Goal: Task Accomplishment & Management: Manage account settings

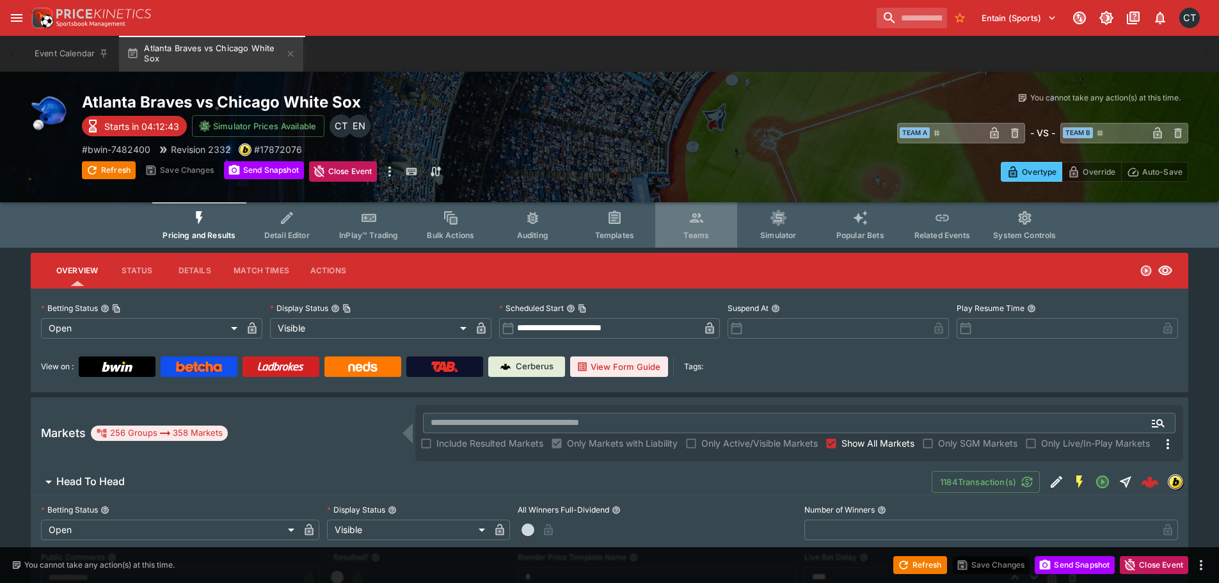
click at [711, 244] on button "Teams" at bounding box center [696, 224] width 82 height 45
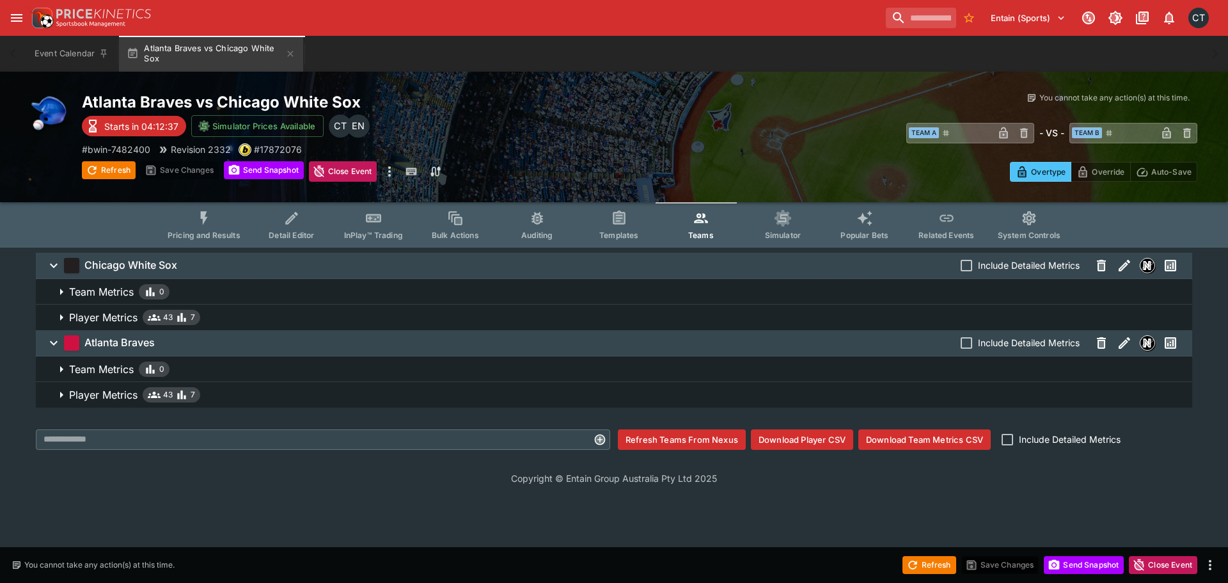
click at [118, 319] on p "Player Metrics" at bounding box center [103, 317] width 68 height 15
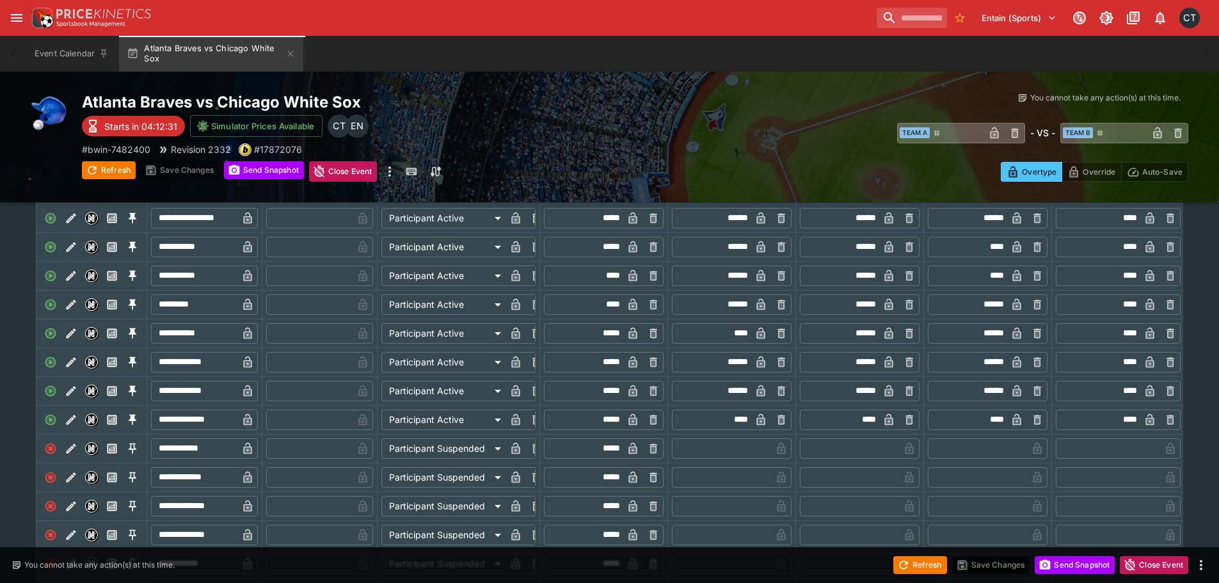
scroll to position [256, 0]
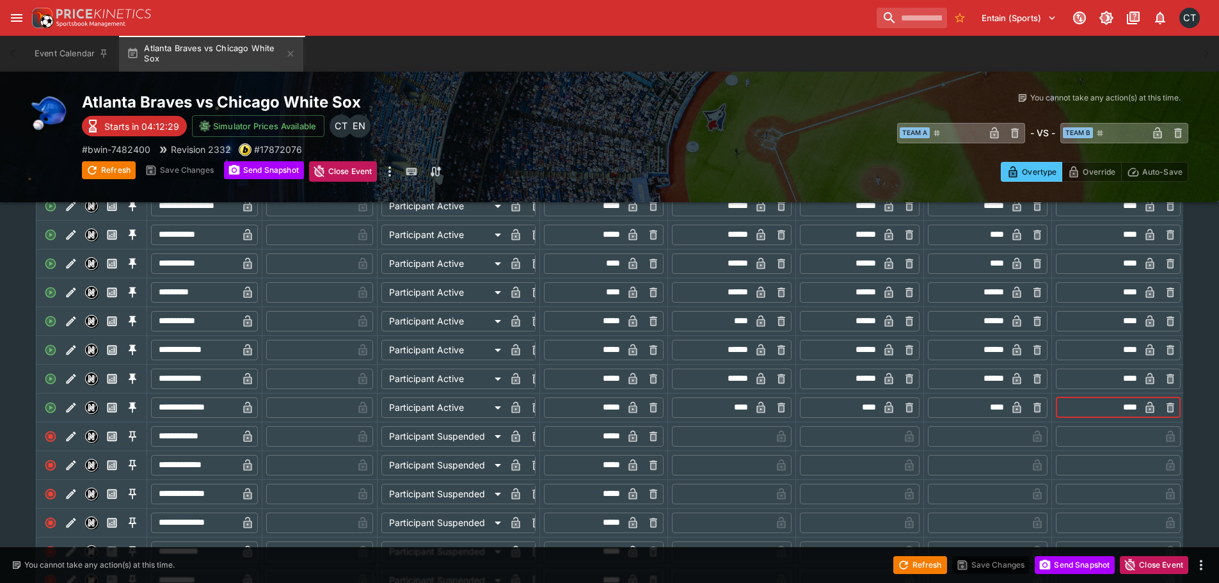
click at [1111, 415] on input "****" at bounding box center [1098, 407] width 81 height 20
click at [1124, 441] on input "text" at bounding box center [1109, 436] width 102 height 20
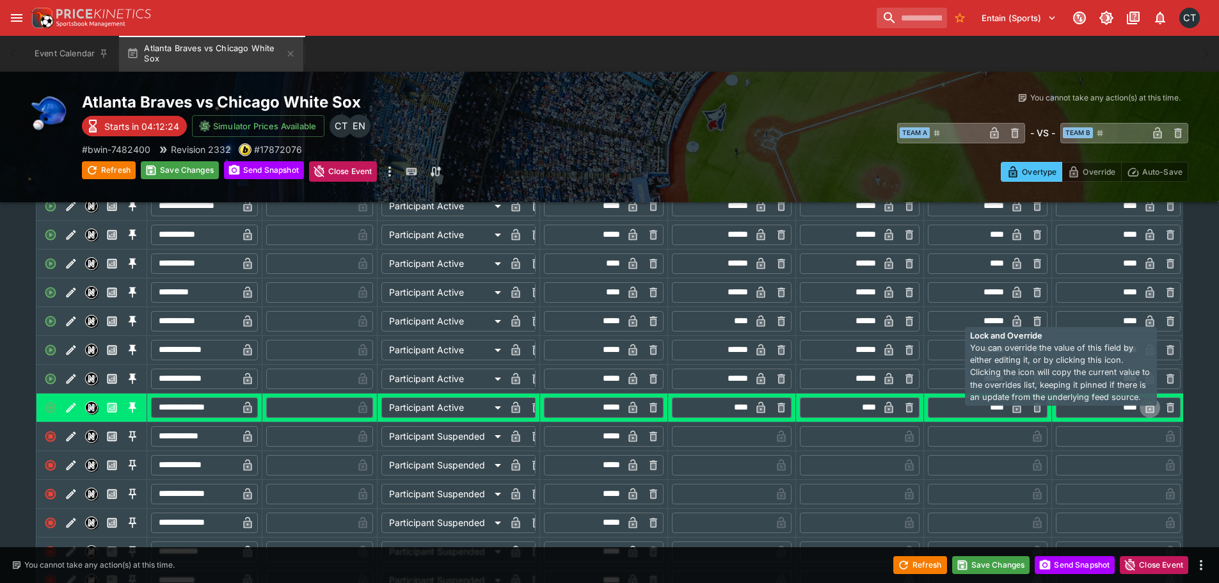
click at [1147, 411] on icon "button" at bounding box center [1150, 408] width 6 height 5
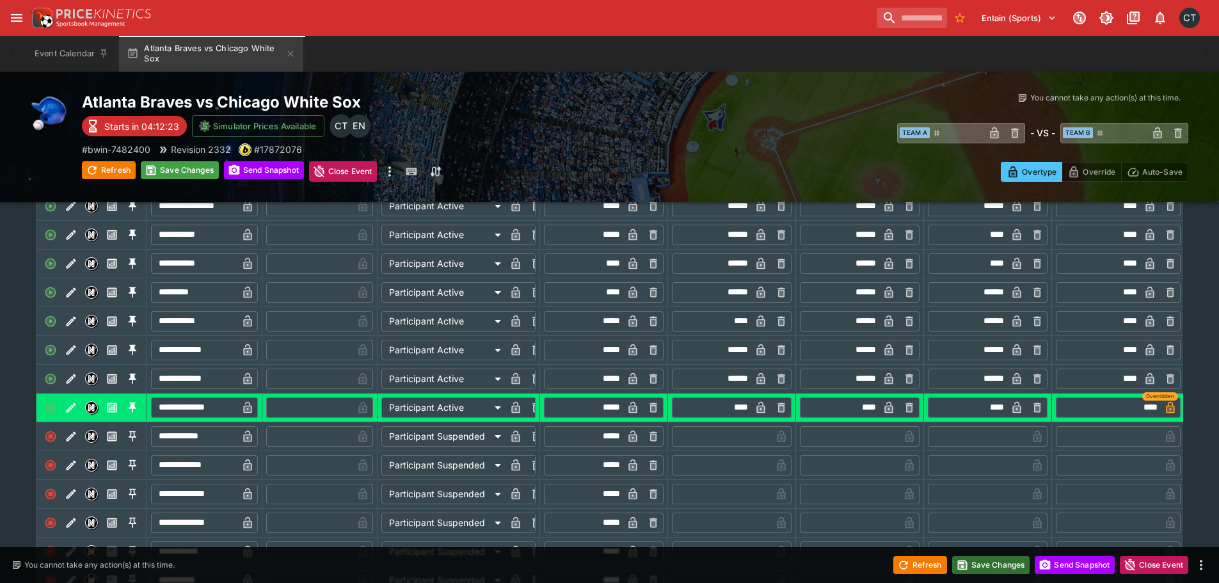
click at [999, 564] on button "Save Changes" at bounding box center [991, 565] width 78 height 18
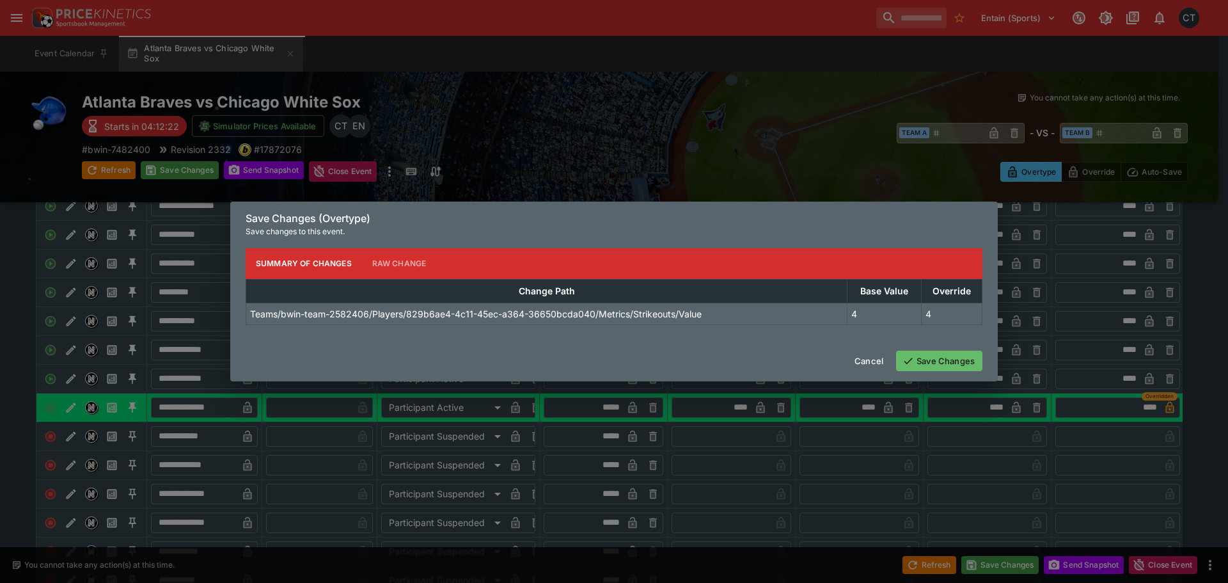
click at [960, 358] on button "Save Changes" at bounding box center [939, 361] width 86 height 20
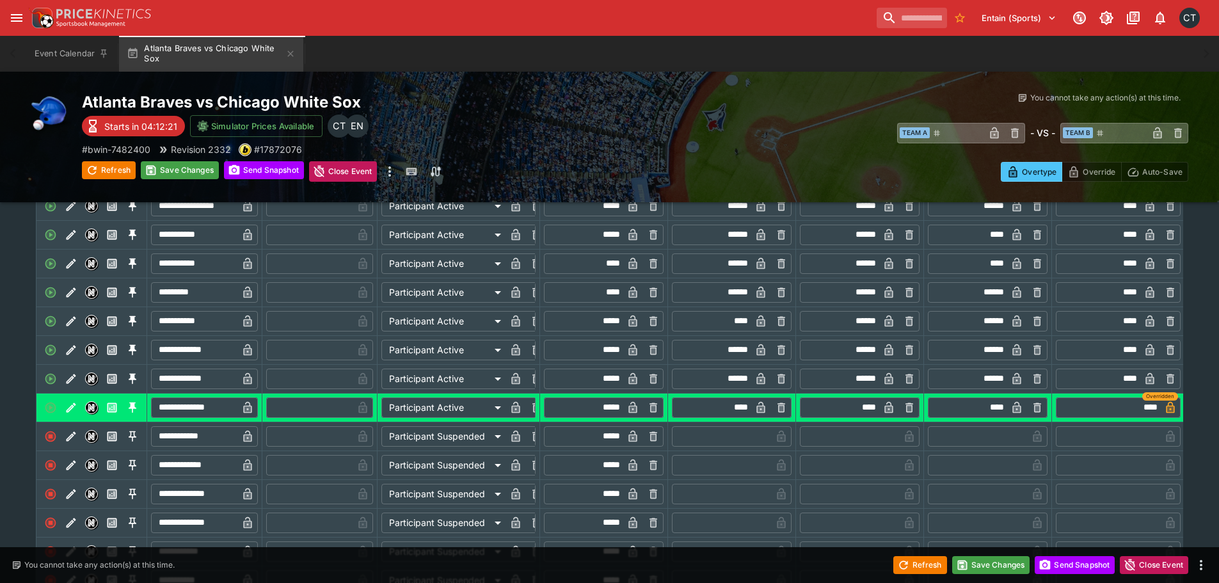
scroll to position [0, 250]
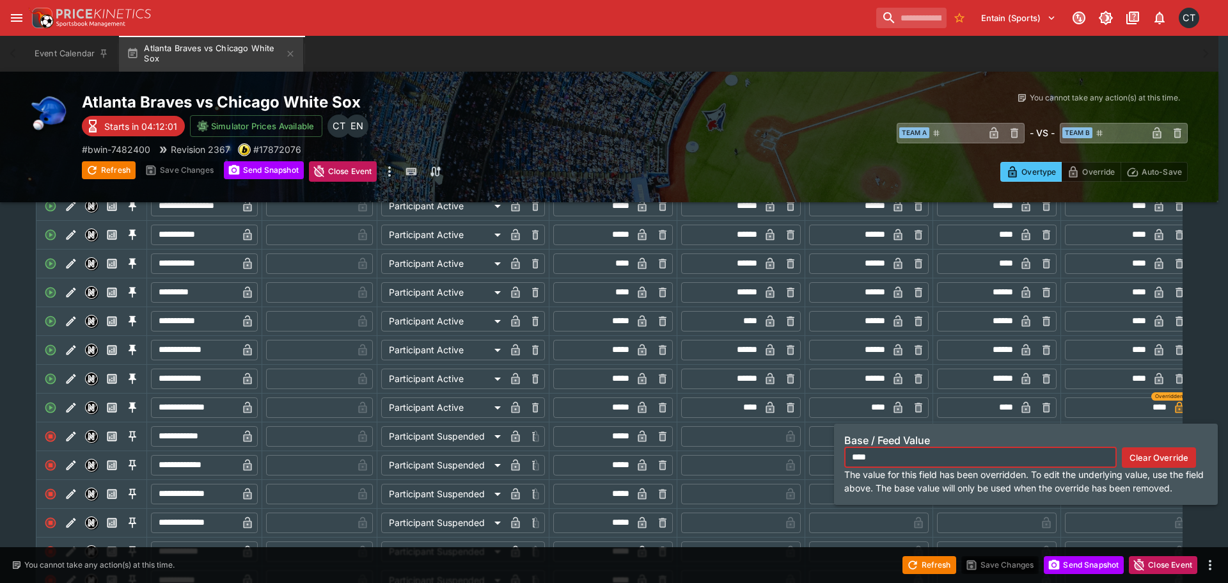
click at [1177, 411] on icon "button" at bounding box center [1180, 408] width 6 height 5
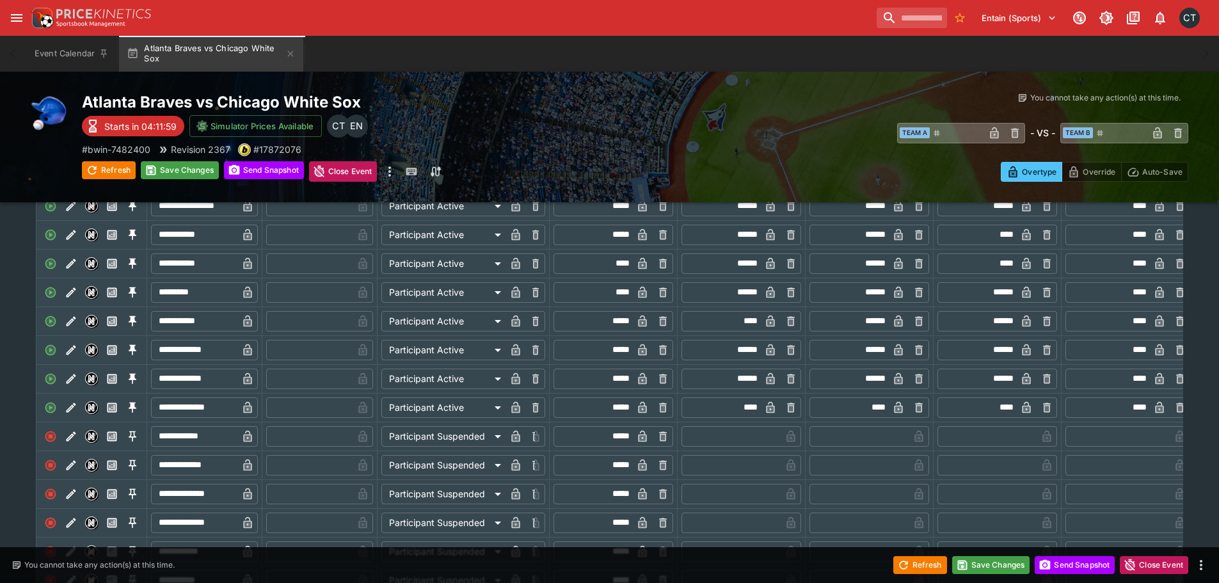
click at [1141, 415] on input "****" at bounding box center [1108, 407] width 81 height 20
type input "****"
click at [1150, 445] on input "text" at bounding box center [1119, 436] width 102 height 20
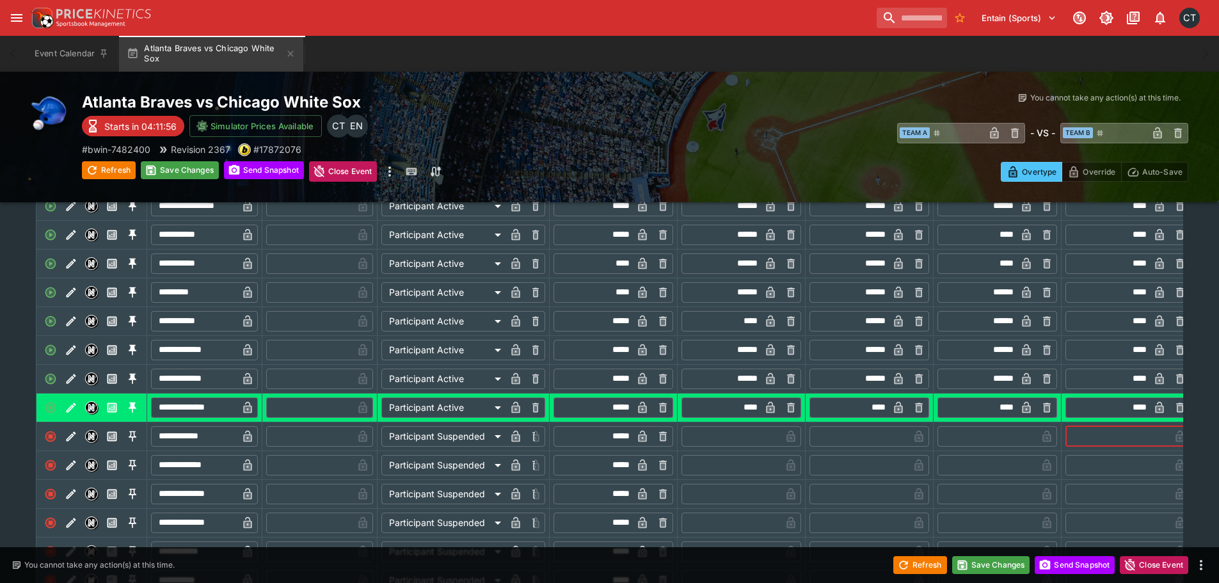
click at [1150, 418] on button "button" at bounding box center [1159, 407] width 20 height 20
click at [998, 564] on button "Save Changes" at bounding box center [991, 565] width 78 height 18
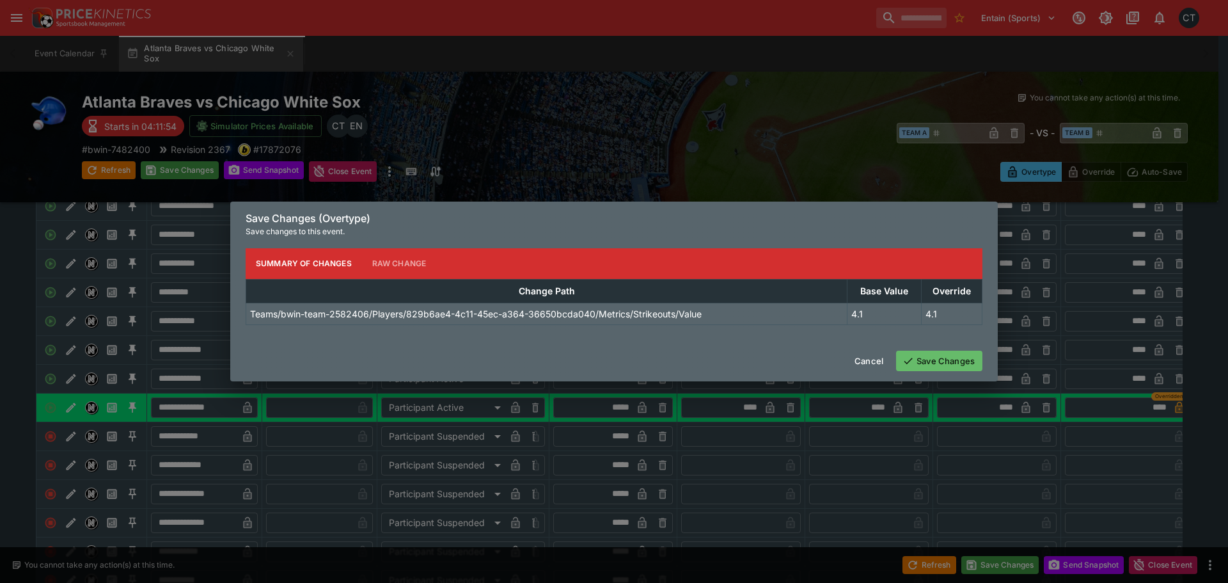
click at [967, 369] on button "Save Changes" at bounding box center [939, 361] width 86 height 20
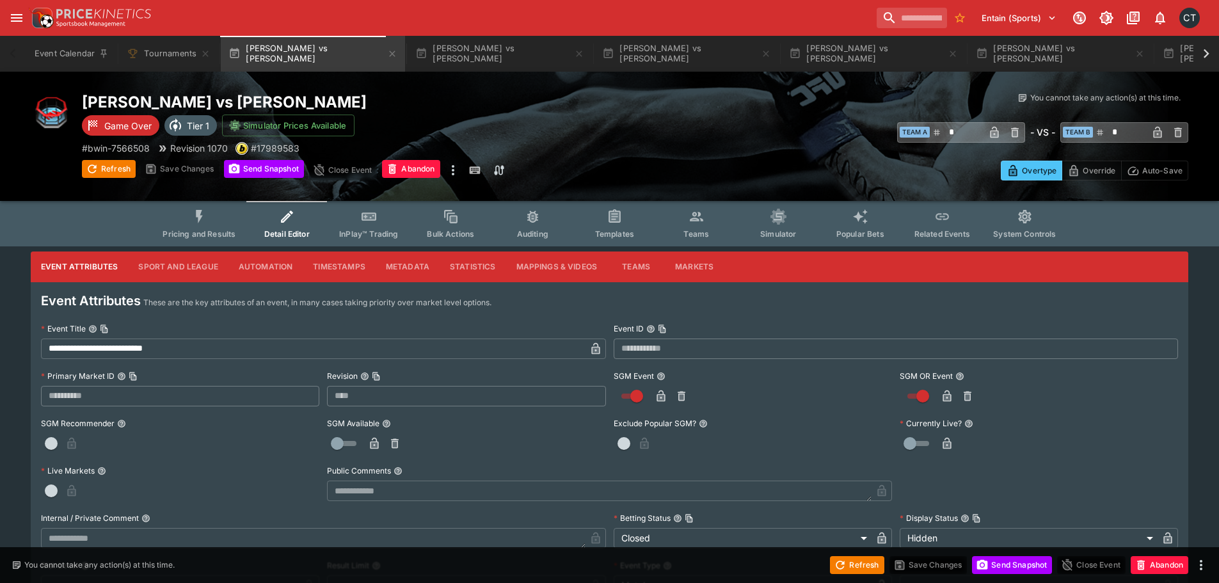
click at [1204, 54] on icon at bounding box center [1206, 54] width 18 height 18
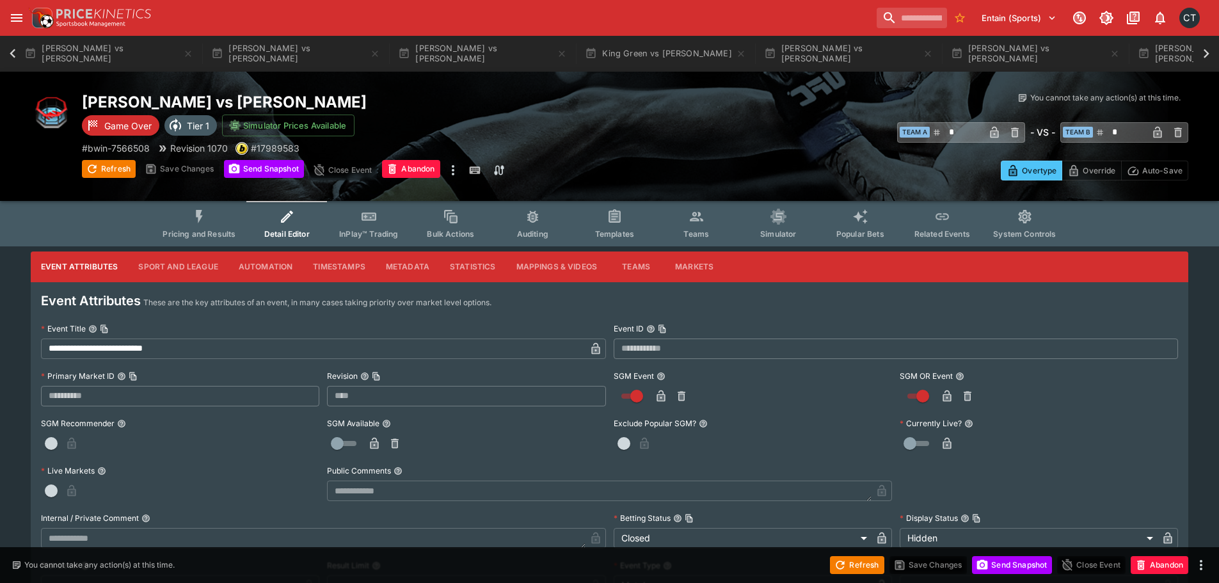
click at [1204, 54] on icon at bounding box center [1206, 54] width 18 height 18
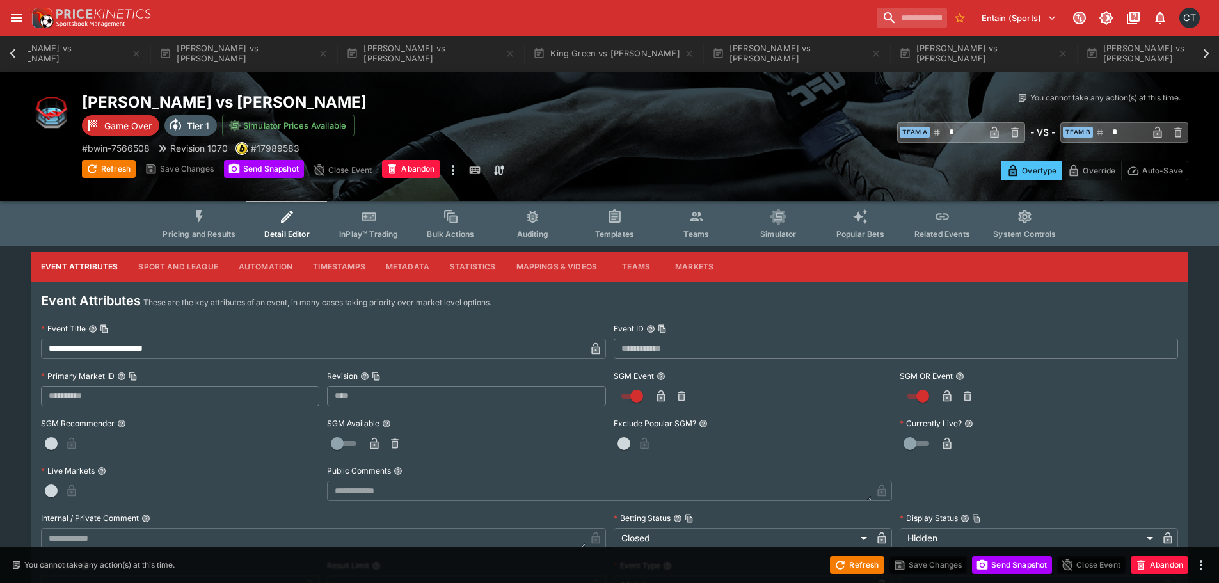
scroll to position [0, 1493]
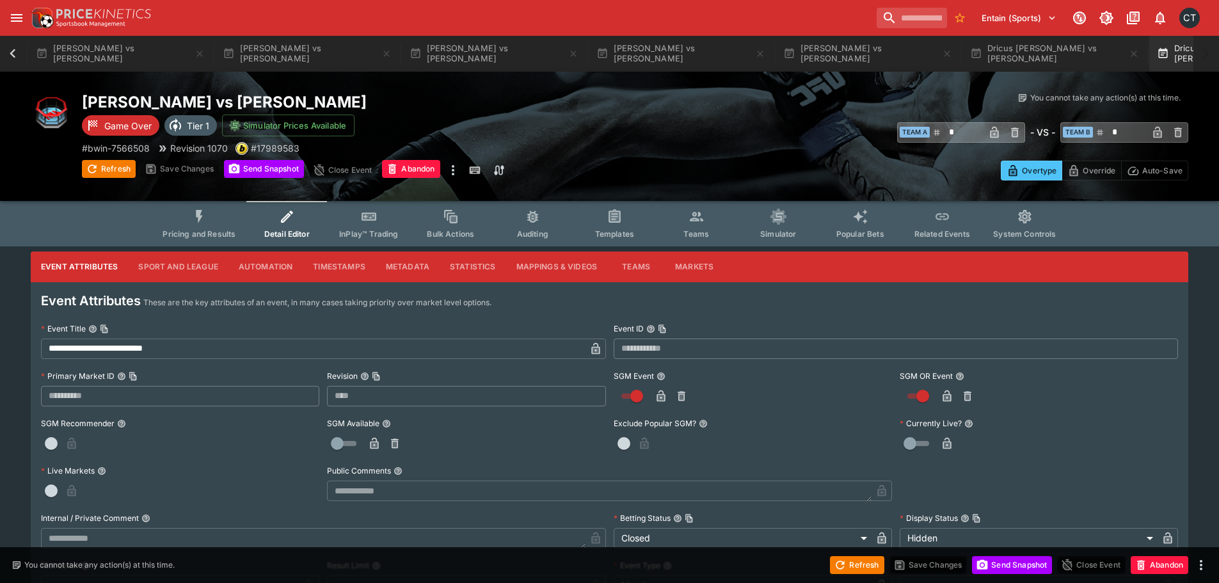
click at [1149, 62] on button "Dricus Du Plessis vs Khamzat Chimaev" at bounding box center [1241, 54] width 184 height 36
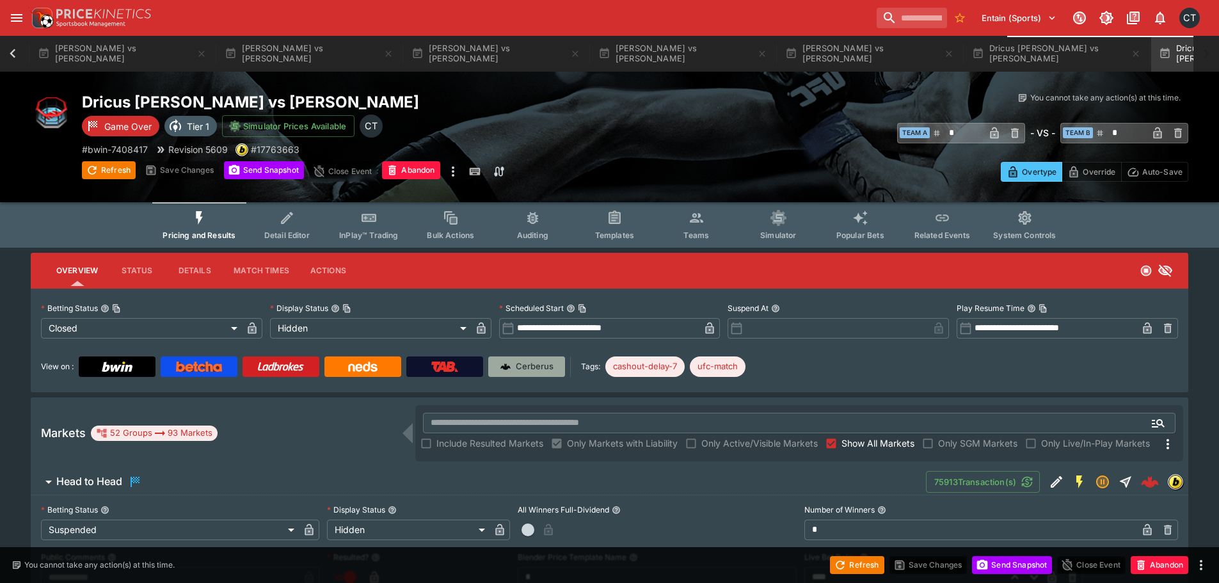
click at [534, 369] on p "Cerberus" at bounding box center [535, 366] width 38 height 13
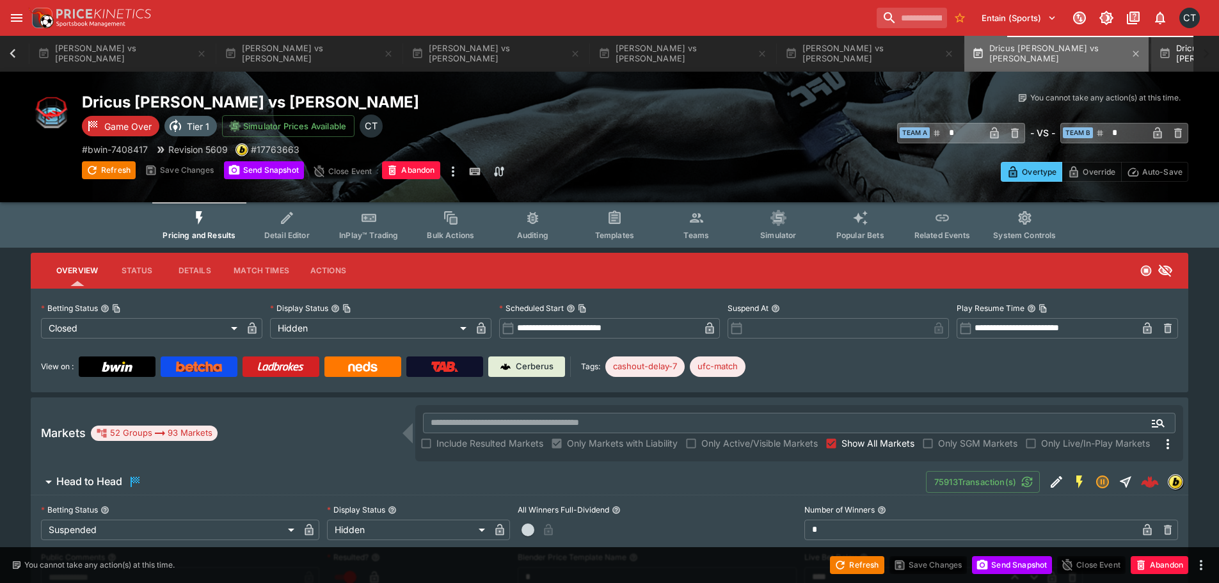
click at [964, 64] on button "Dricus Du Plessis vs Khamzat Chimaev" at bounding box center [1056, 54] width 184 height 36
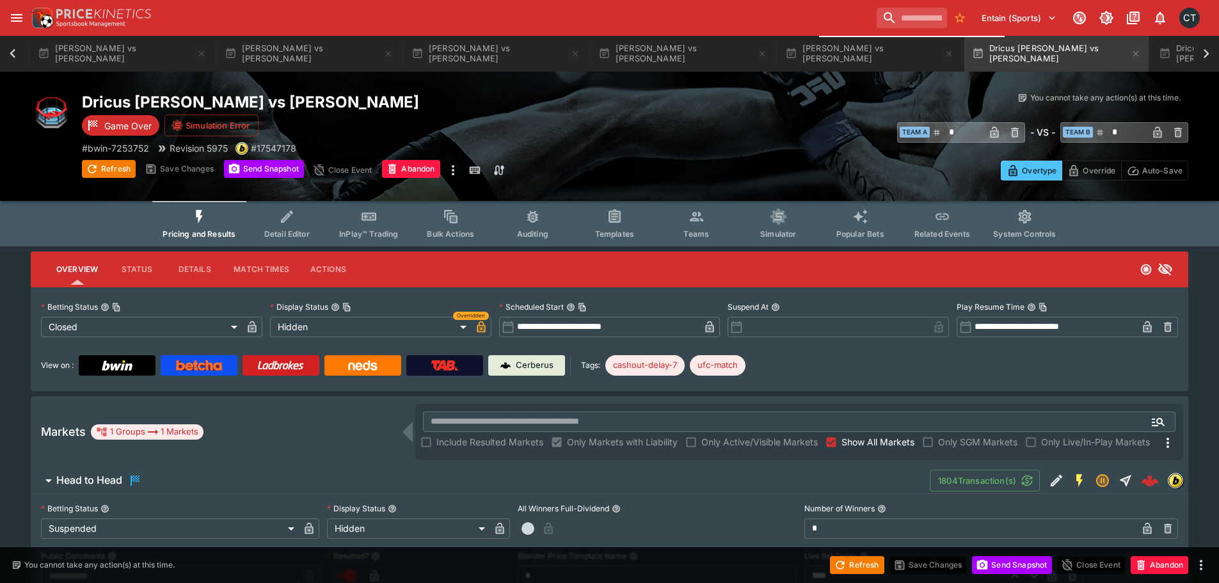
scroll to position [0, 1483]
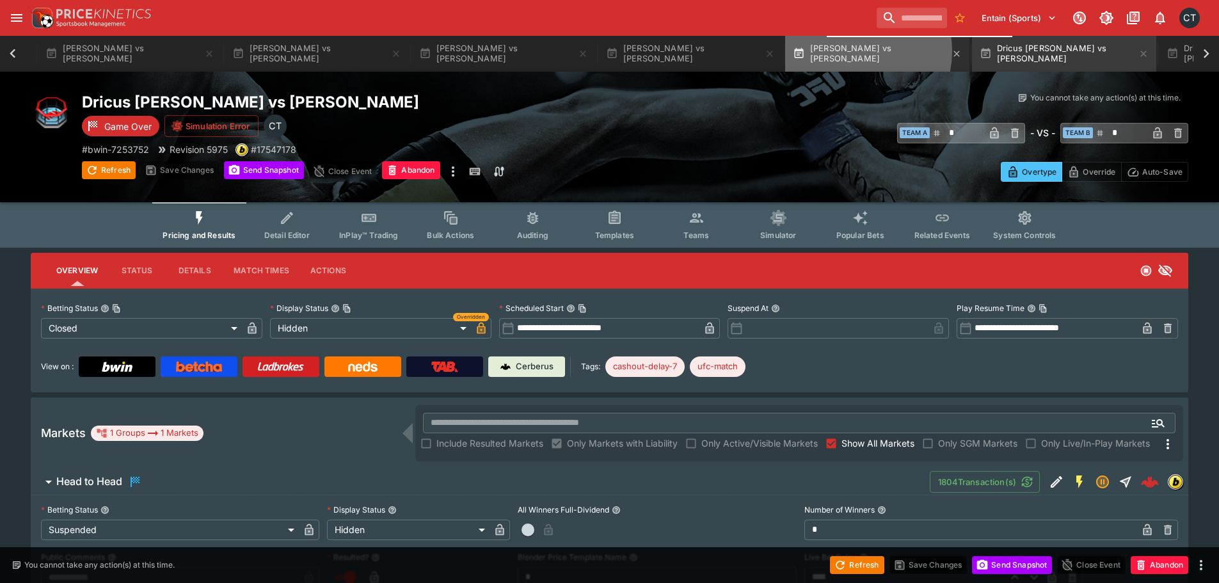
click at [785, 51] on button "Aaron Pico vs Lerone Murphy" at bounding box center [877, 54] width 184 height 36
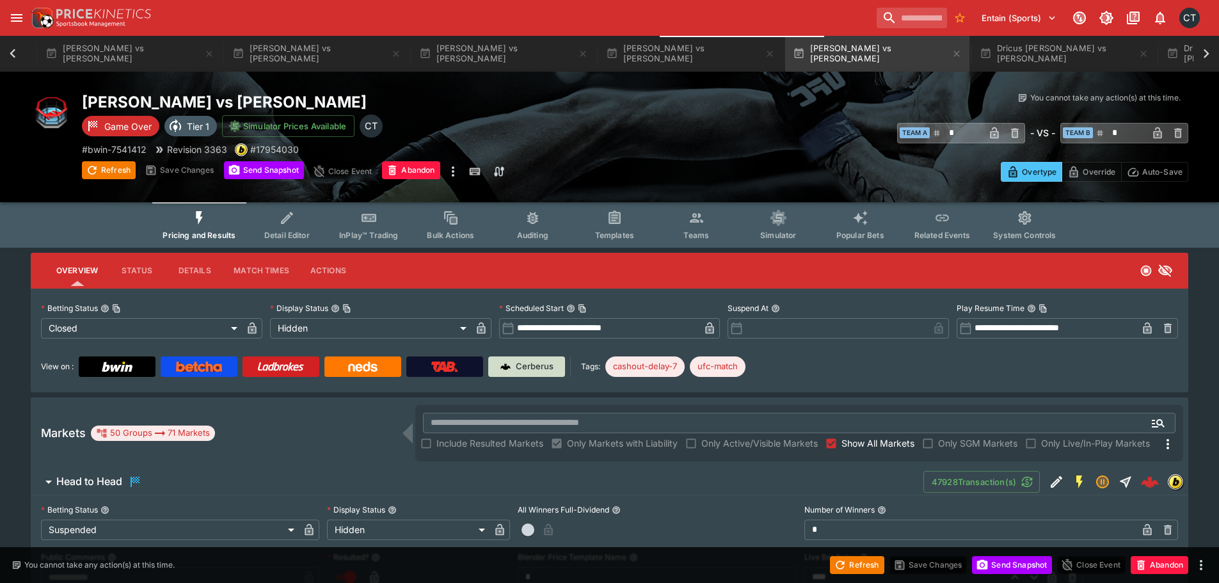
click at [530, 365] on p "Cerberus" at bounding box center [535, 366] width 38 height 13
click at [598, 56] on button "Aaron Pico vs Lerone Murphy" at bounding box center [690, 54] width 184 height 36
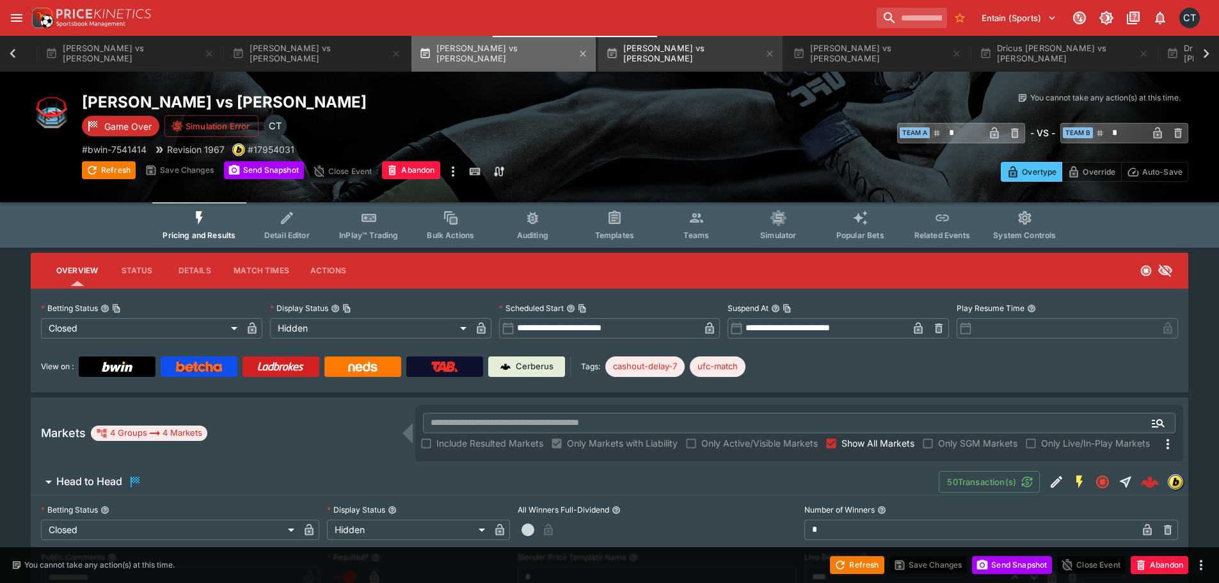
click at [434, 57] on button "Geoff Neal vs Carlos Prates" at bounding box center [503, 54] width 184 height 36
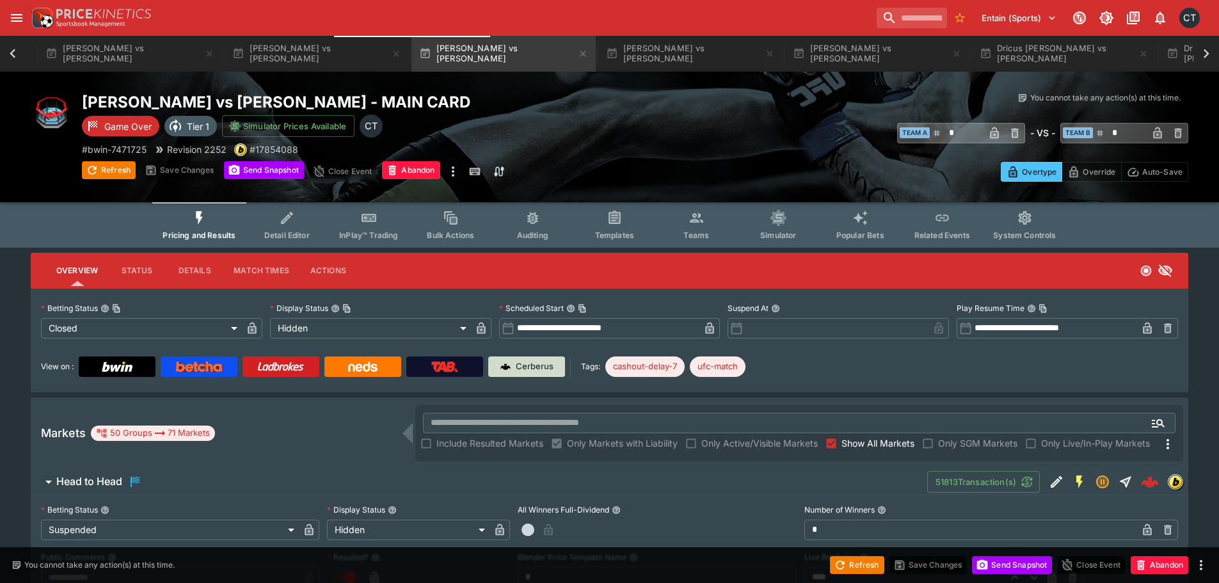
click at [533, 369] on p "Cerberus" at bounding box center [535, 366] width 38 height 13
click at [225, 60] on button "Jared Cannonier vs Michael Page" at bounding box center [317, 54] width 184 height 36
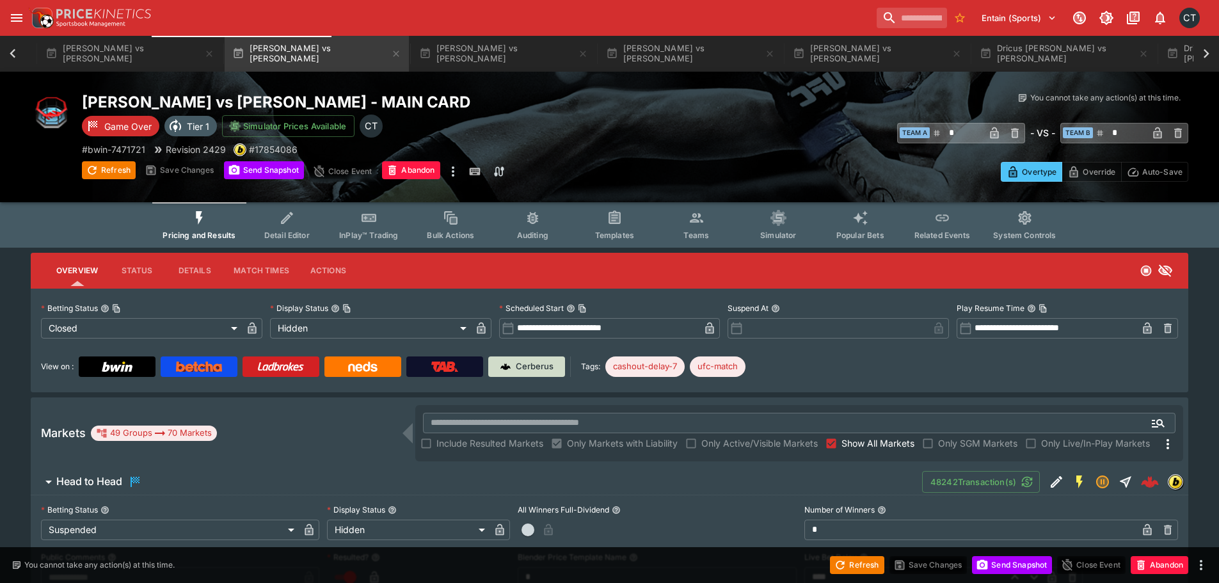
click at [521, 372] on p "Cerberus" at bounding box center [535, 366] width 38 height 13
click at [40, 58] on button "Tim Elliott vs Kai Asakura" at bounding box center [130, 54] width 184 height 36
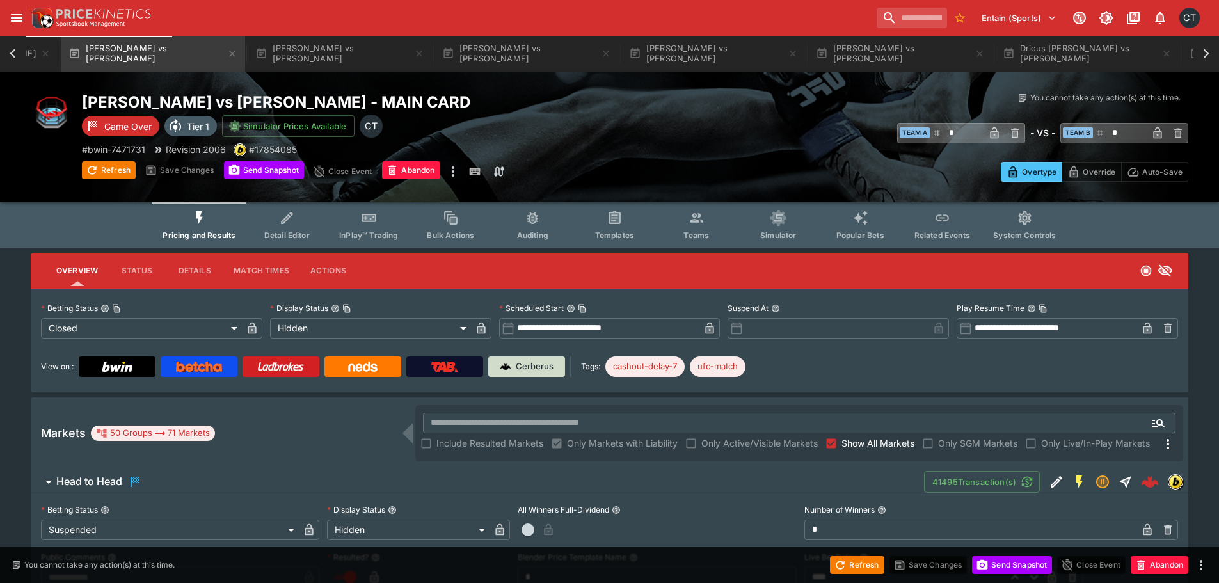
scroll to position [0, 1459]
click at [518, 359] on link "Cerberus" at bounding box center [526, 366] width 77 height 20
click at [17, 51] on icon at bounding box center [13, 54] width 18 height 18
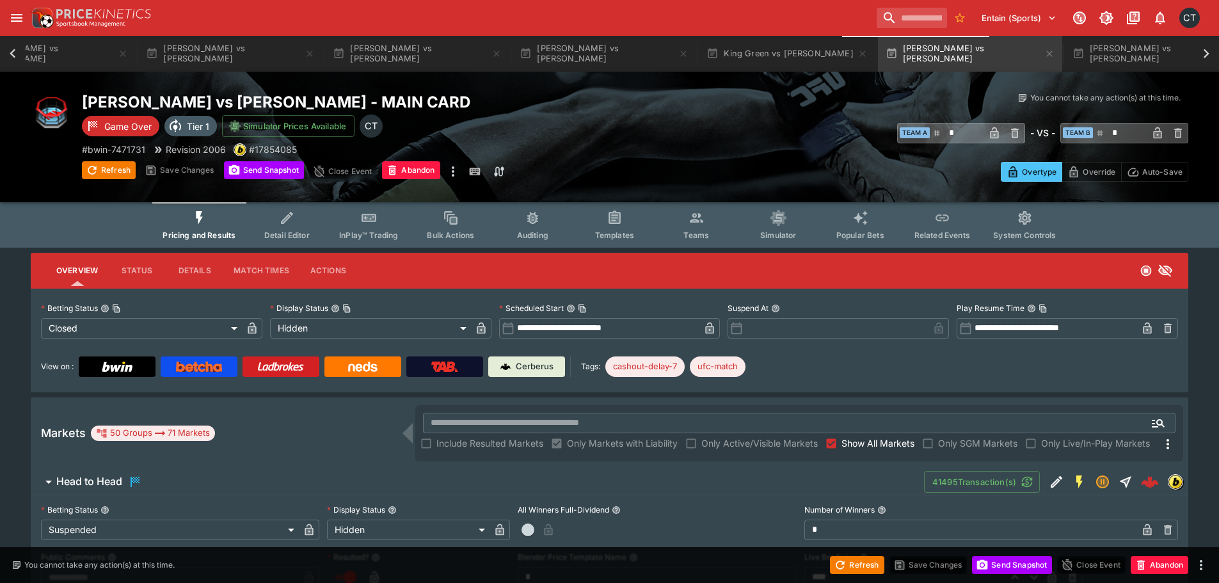
scroll to position [0, 371]
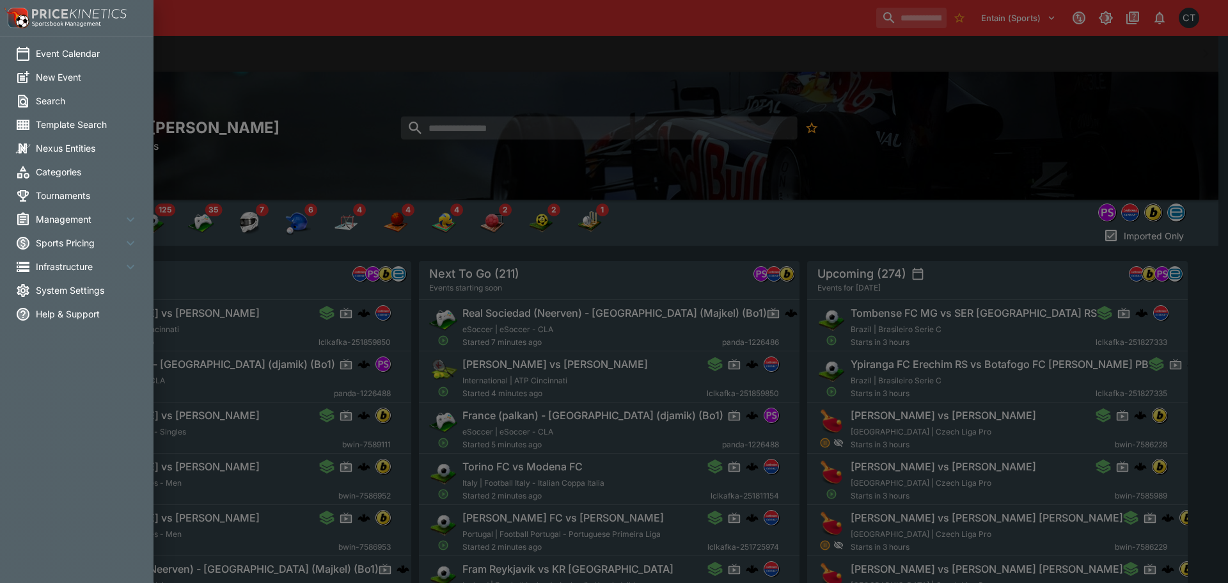
click at [67, 289] on span "System Settings" at bounding box center [87, 289] width 102 height 13
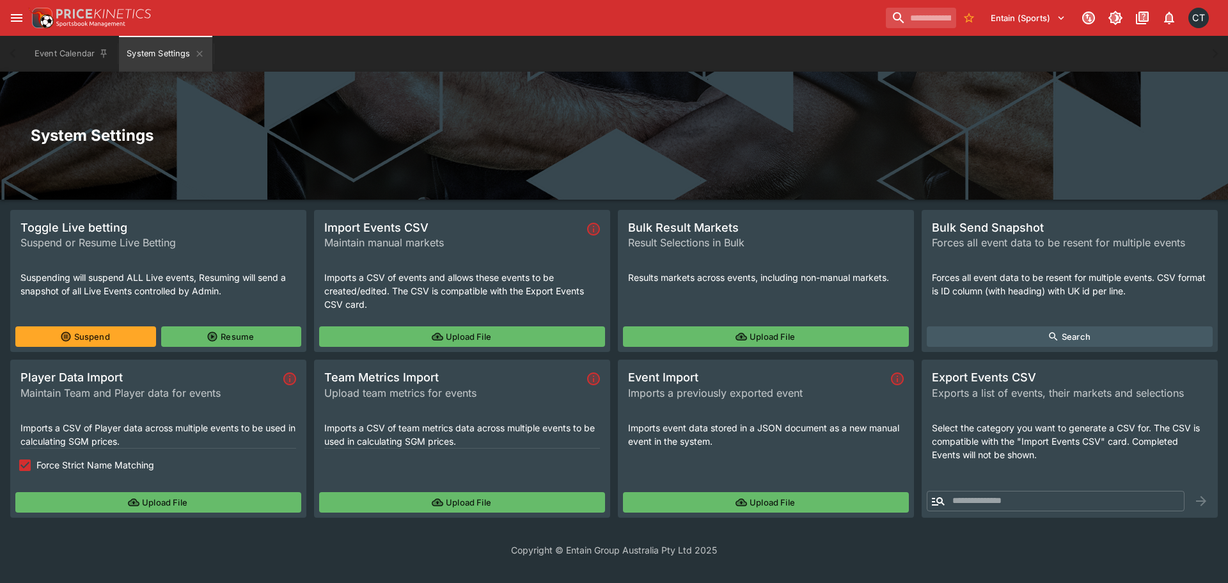
click at [553, 332] on button "Upload File" at bounding box center [462, 336] width 286 height 20
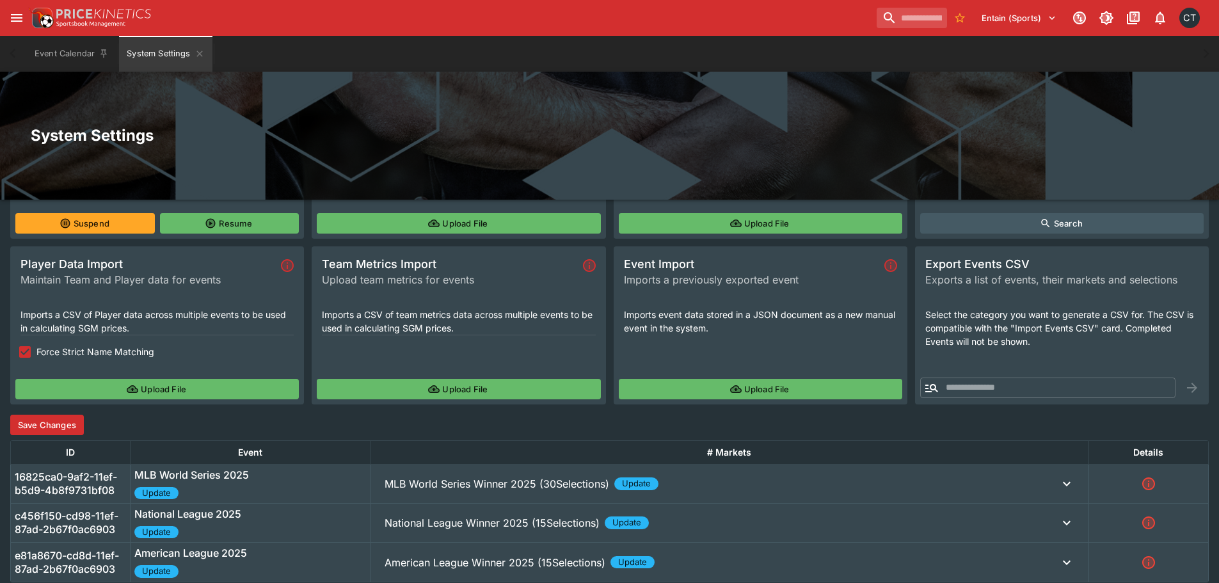
scroll to position [167, 0]
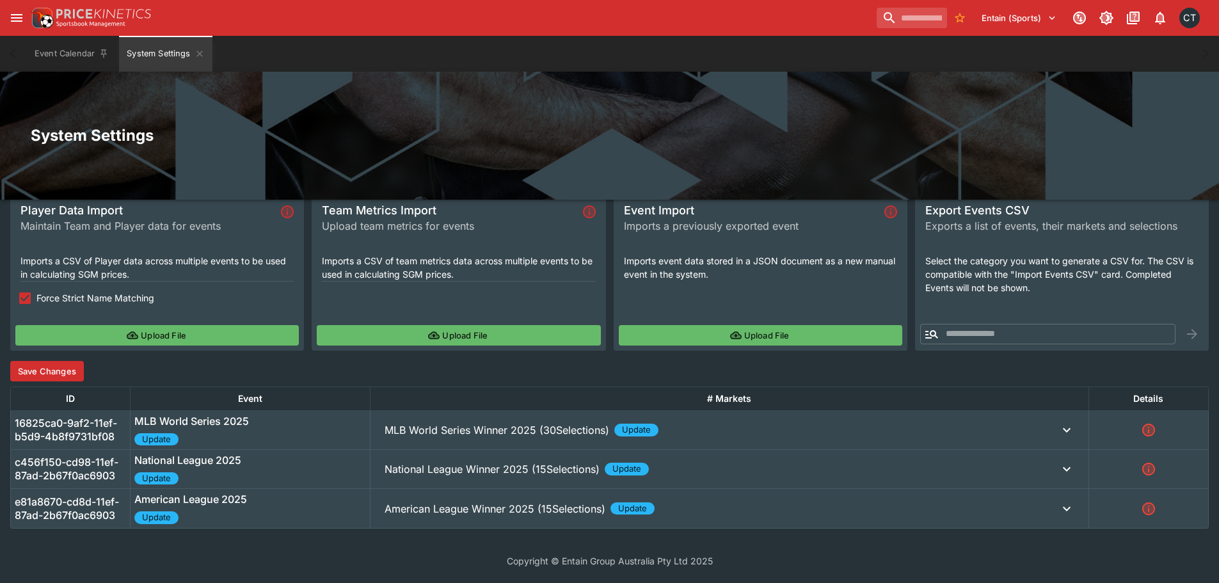
click at [510, 430] on p "MLB World Series Winner 2025 (30Selections)" at bounding box center [497, 429] width 225 height 15
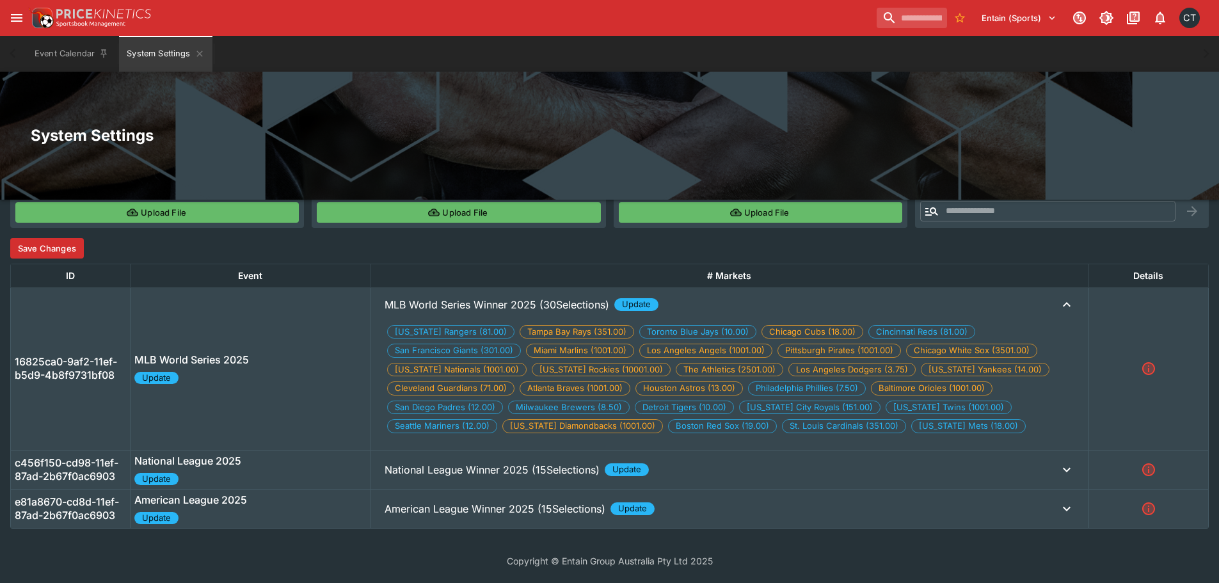
click at [481, 312] on p "National League Winner 2025 (15Selections)" at bounding box center [497, 304] width 225 height 15
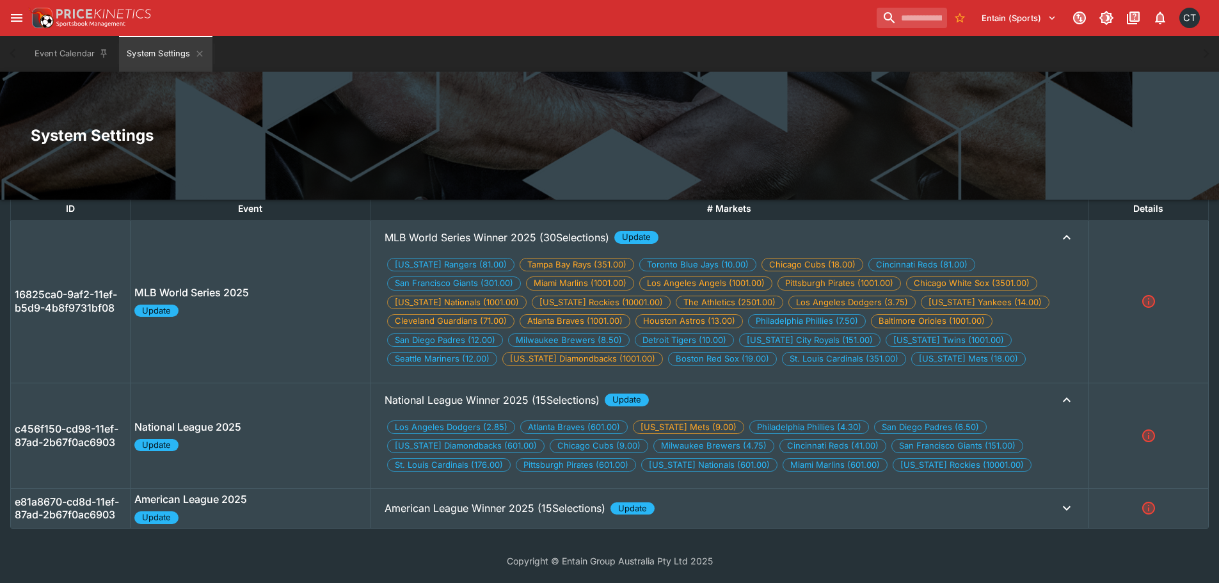
click at [486, 245] on p "American League Winner 2025 (15Selections)" at bounding box center [497, 237] width 225 height 15
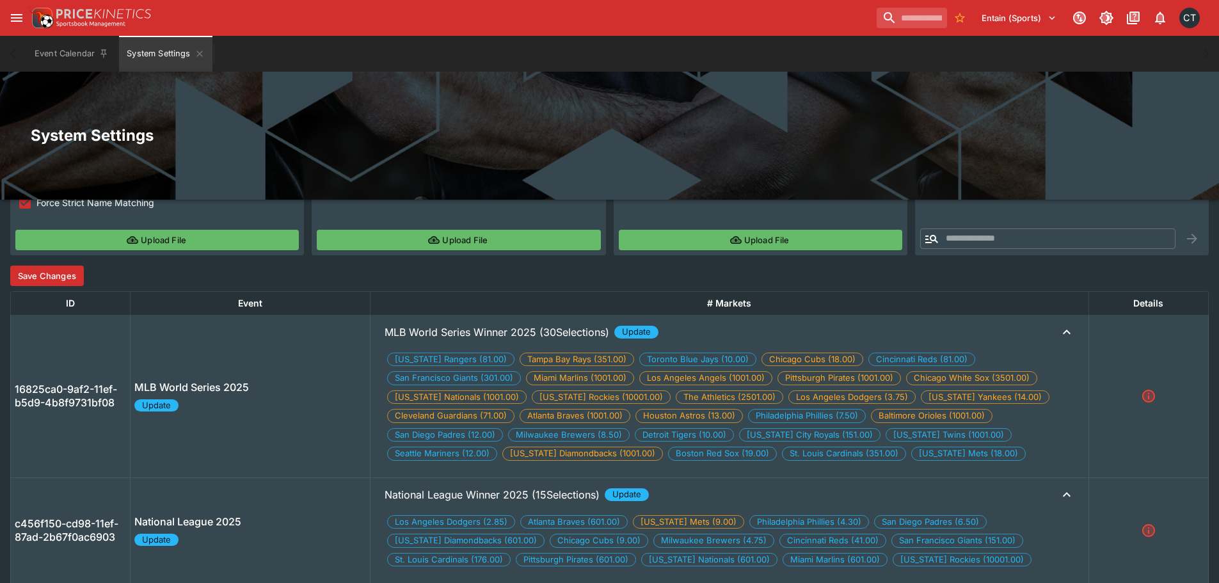
scroll to position [168, 0]
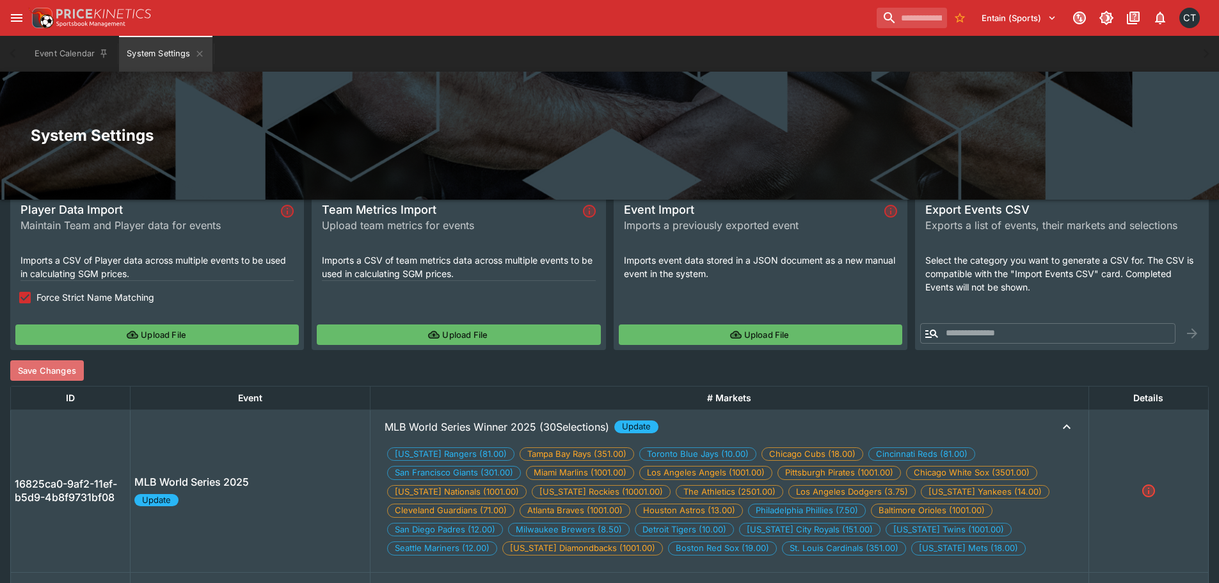
click at [42, 378] on button "Save Changes" at bounding box center [47, 370] width 74 height 20
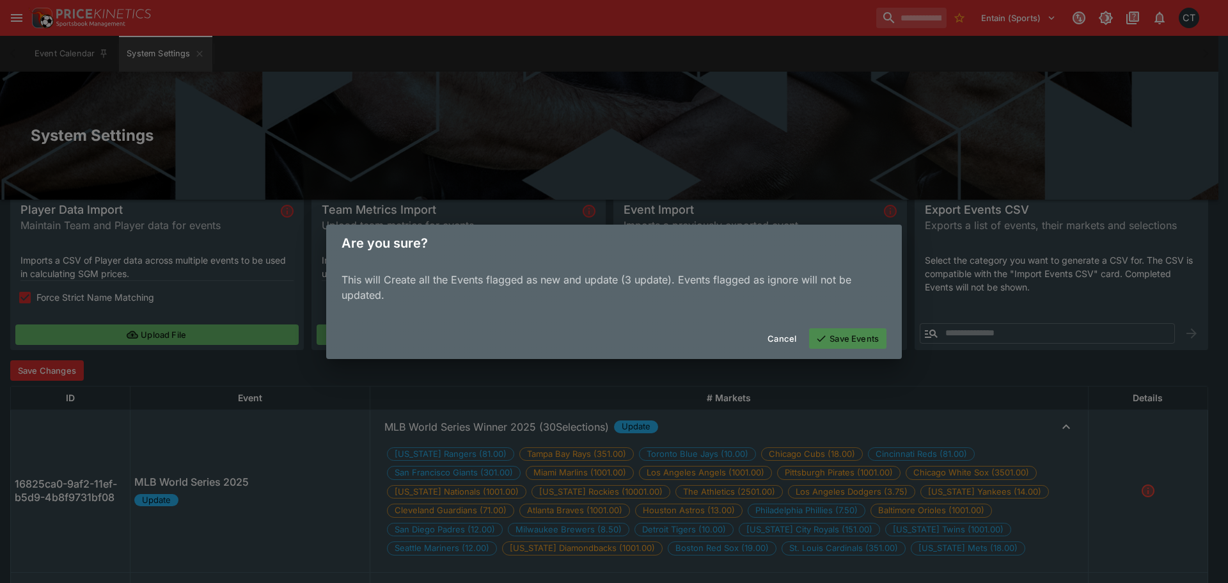
click at [837, 331] on button "Save Events" at bounding box center [847, 338] width 77 height 20
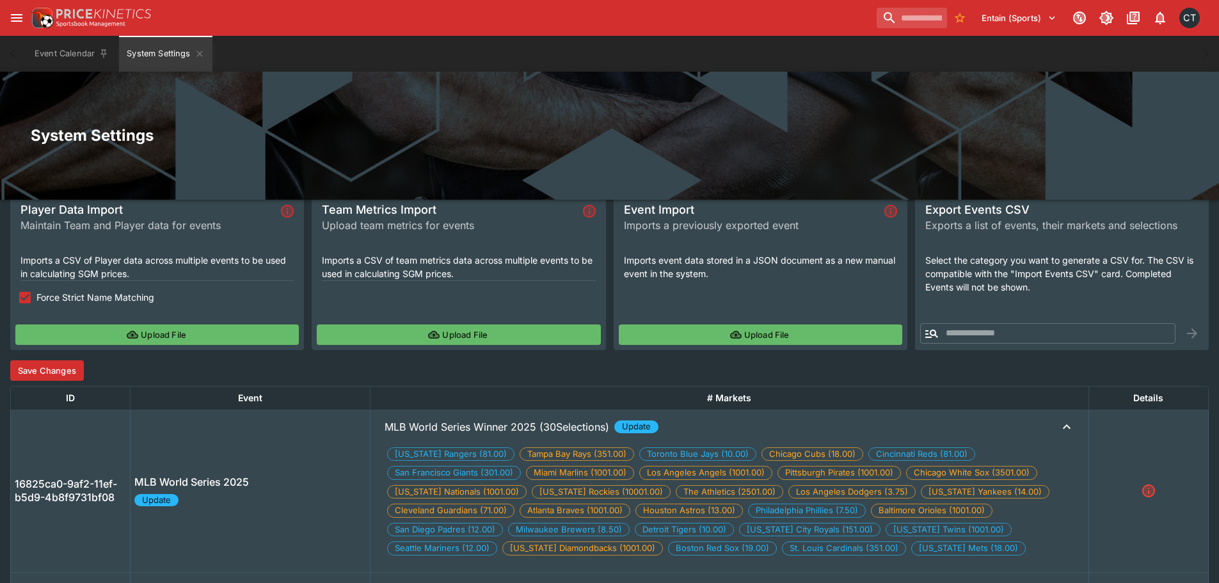
scroll to position [0, 0]
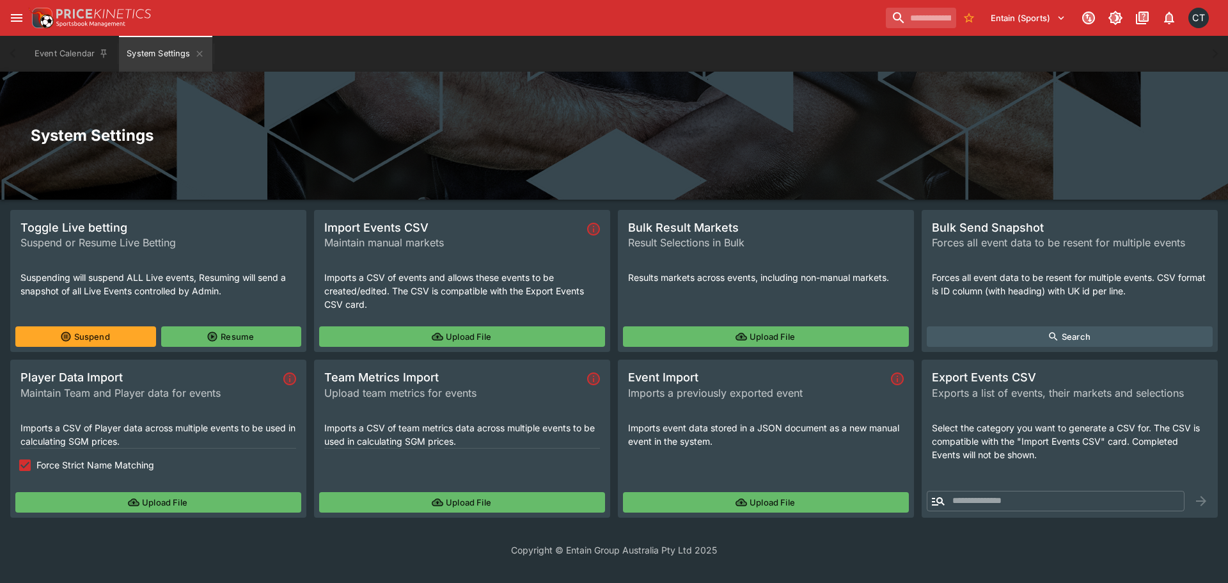
drag, startPoint x: 439, startPoint y: 321, endPoint x: 444, endPoint y: 330, distance: 10.9
click at [439, 321] on div "Import Events CSV Maintain manual markets Imports a CSV of events and allows th…" at bounding box center [462, 281] width 296 height 142
click at [445, 331] on button "Upload File" at bounding box center [462, 336] width 286 height 20
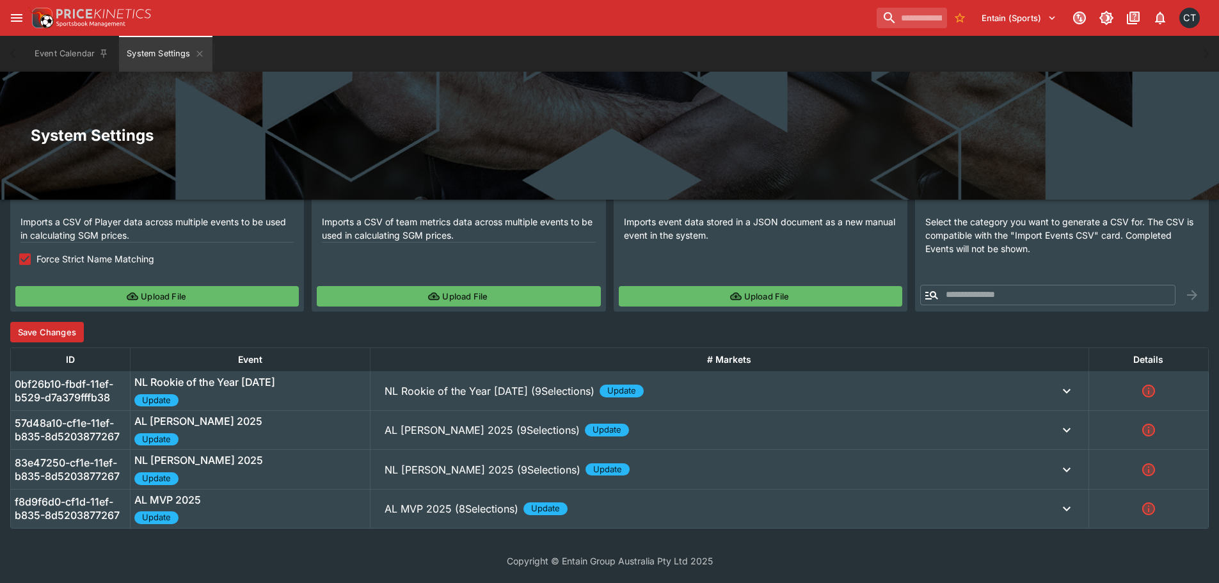
click at [518, 394] on p "NL Rookie of the Year 2025 (9Selections)" at bounding box center [490, 390] width 210 height 15
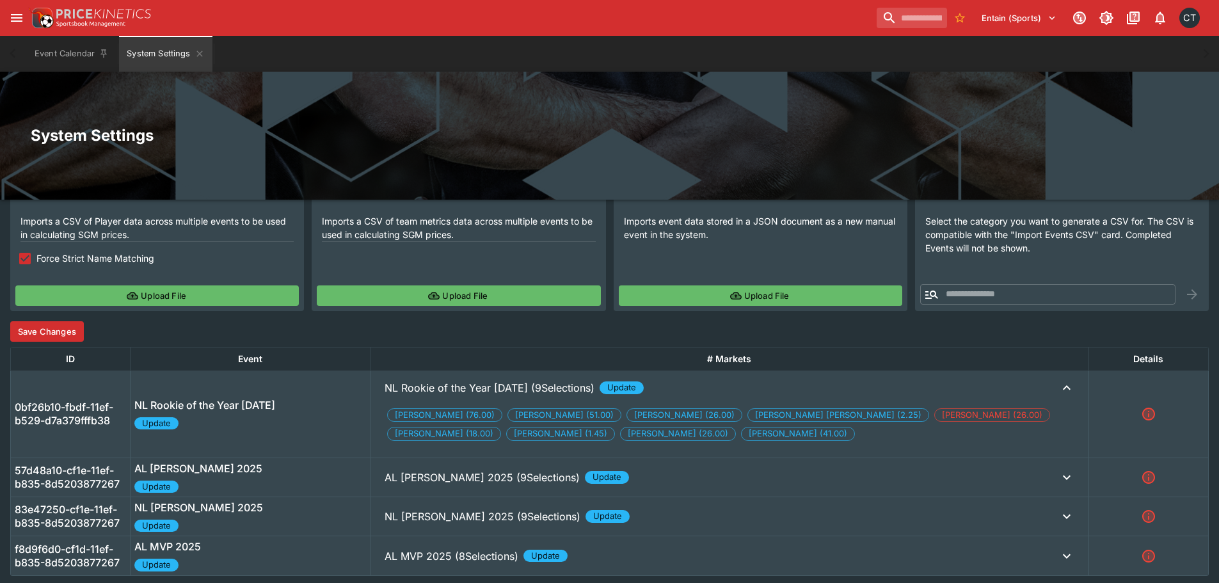
scroll to position [254, 0]
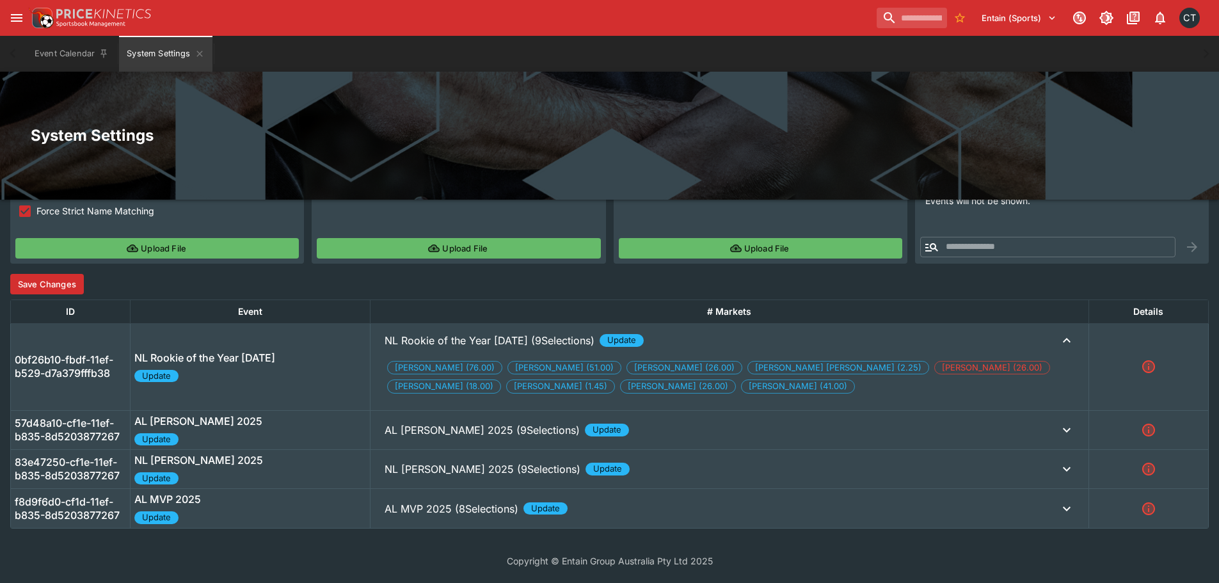
click at [482, 348] on p "AL Cy Young 2025 (9Selections)" at bounding box center [490, 340] width 210 height 15
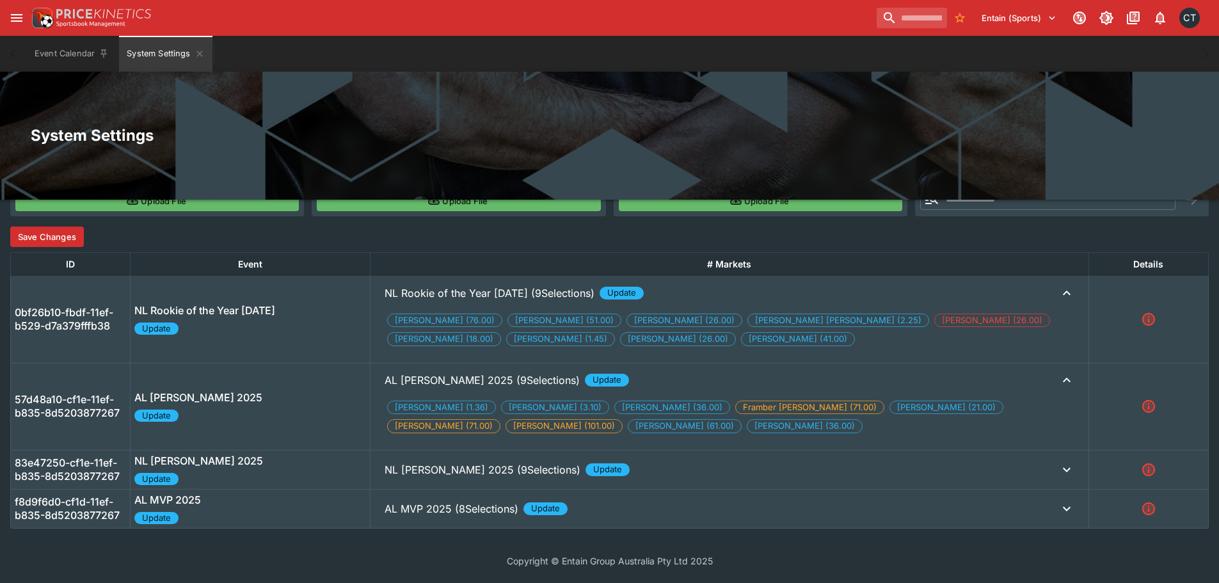
click at [473, 301] on p "NL Cy Young 2025 (9Selections)" at bounding box center [490, 292] width 210 height 15
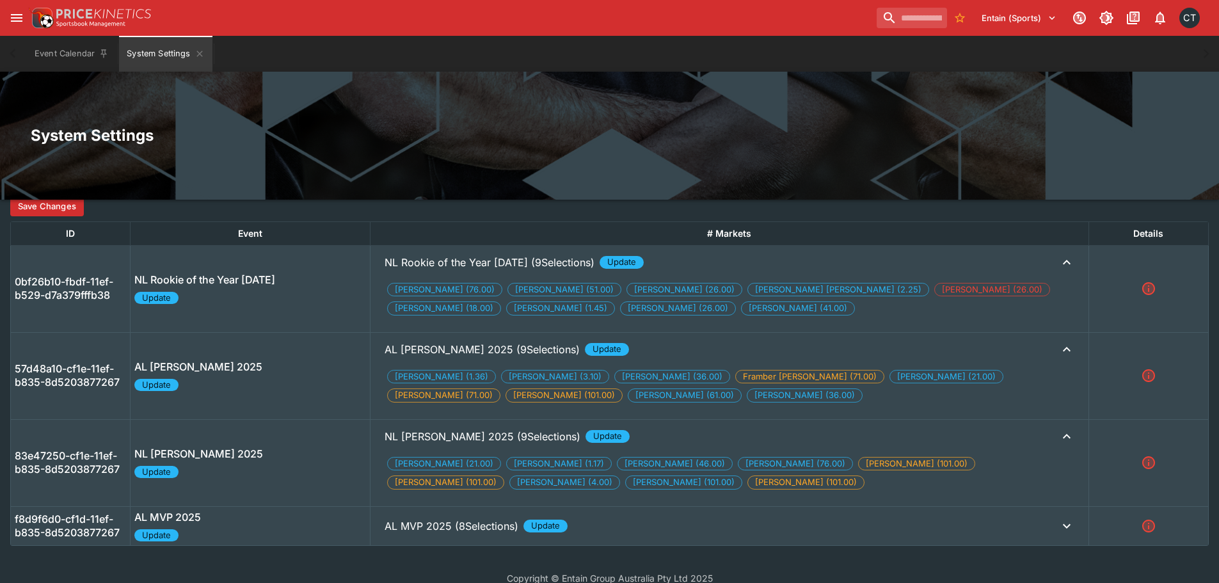
scroll to position [349, 0]
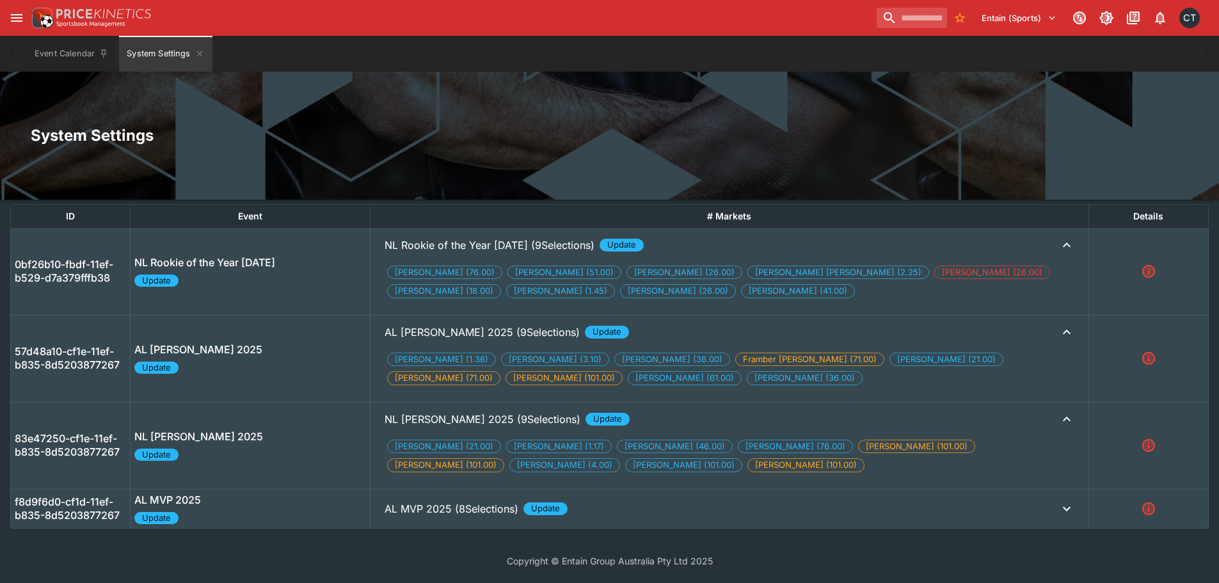
click at [452, 253] on p "AL MVP 2025 (8Selections)" at bounding box center [490, 244] width 210 height 15
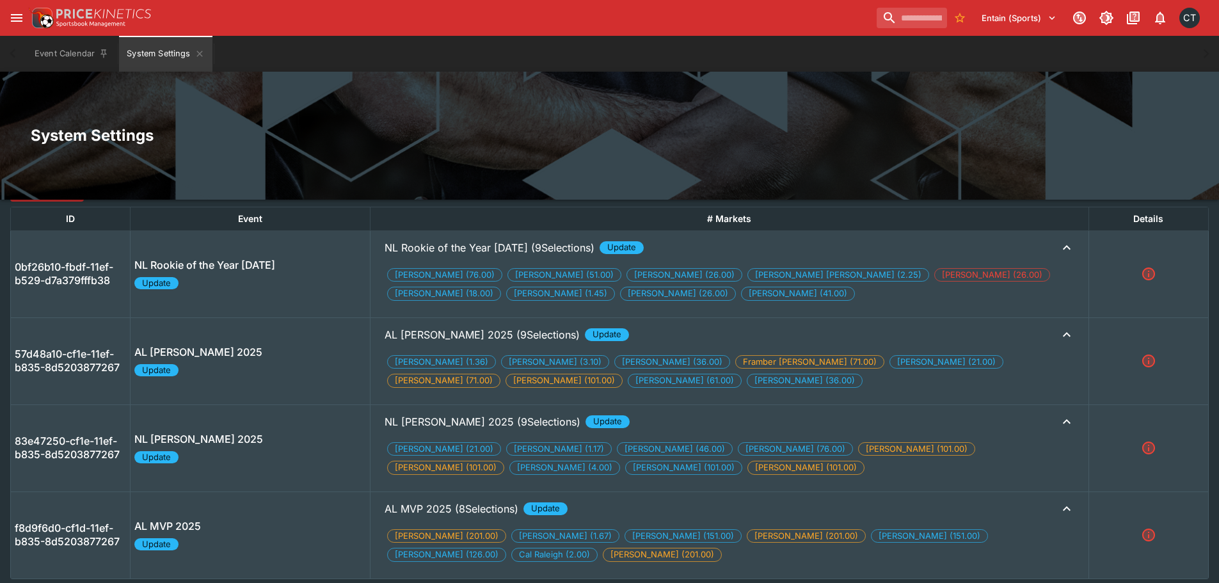
scroll to position [269, 0]
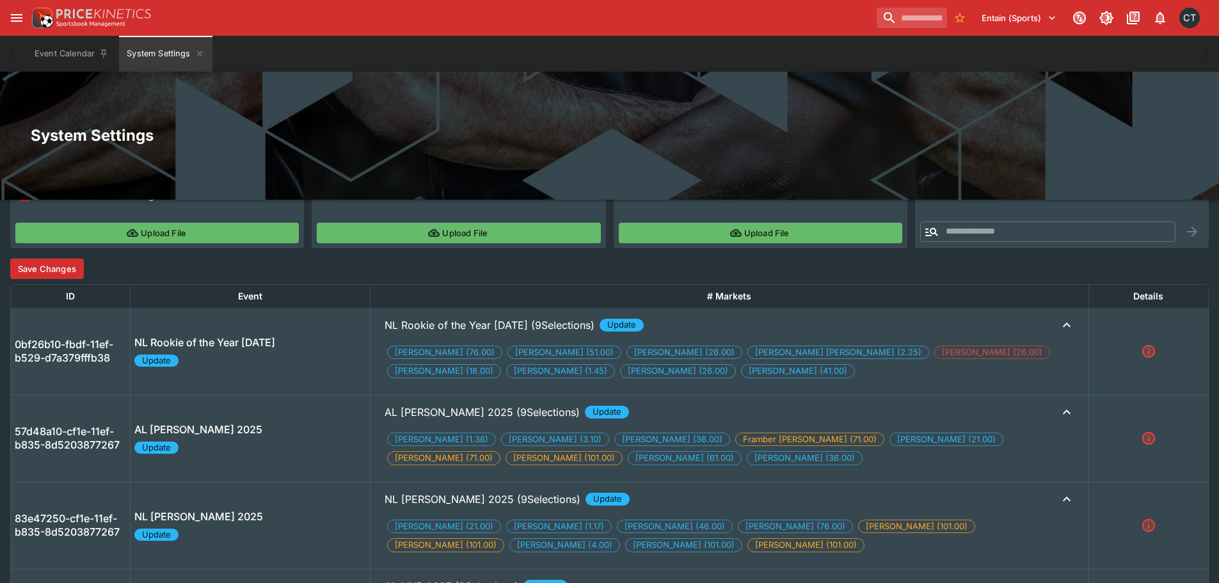
click at [70, 273] on button "Save Changes" at bounding box center [47, 268] width 74 height 20
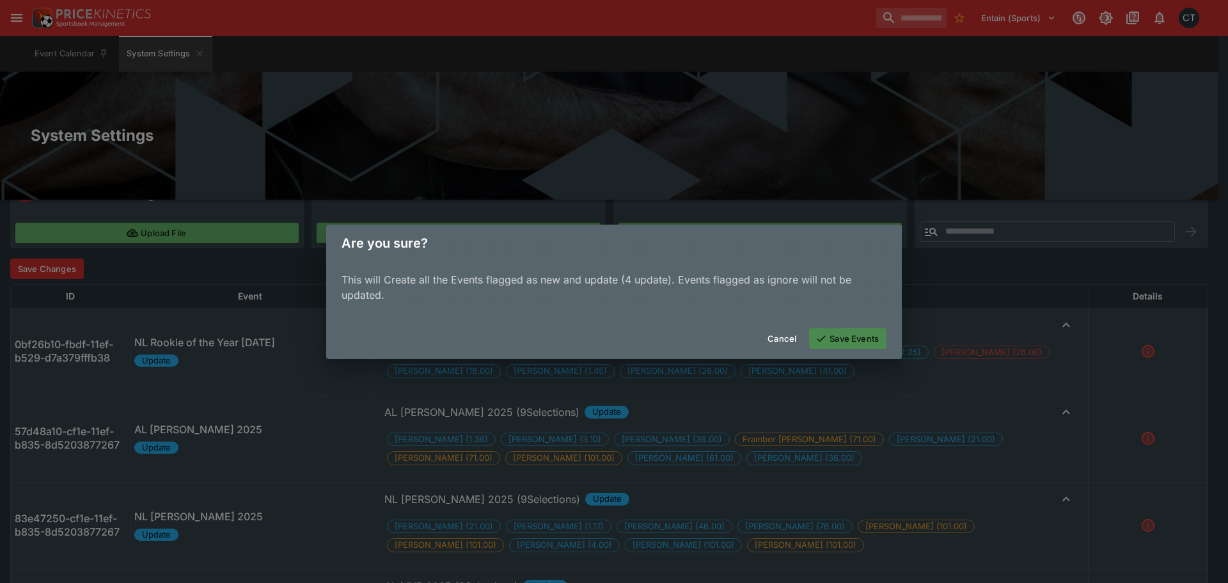
click at [844, 340] on button "Save Events" at bounding box center [847, 338] width 77 height 20
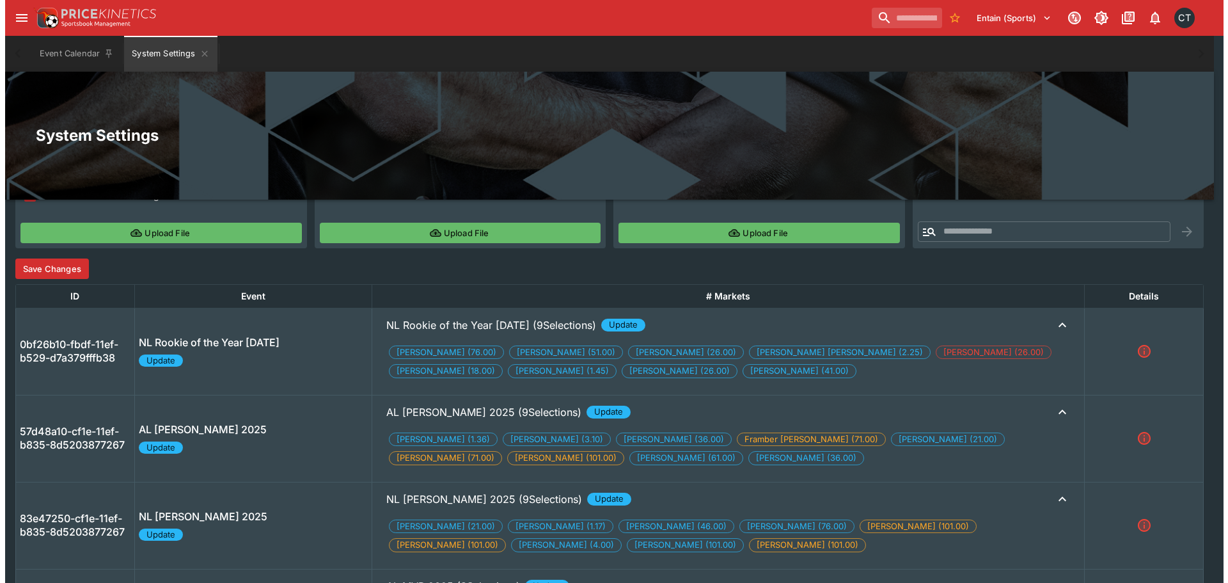
scroll to position [0, 0]
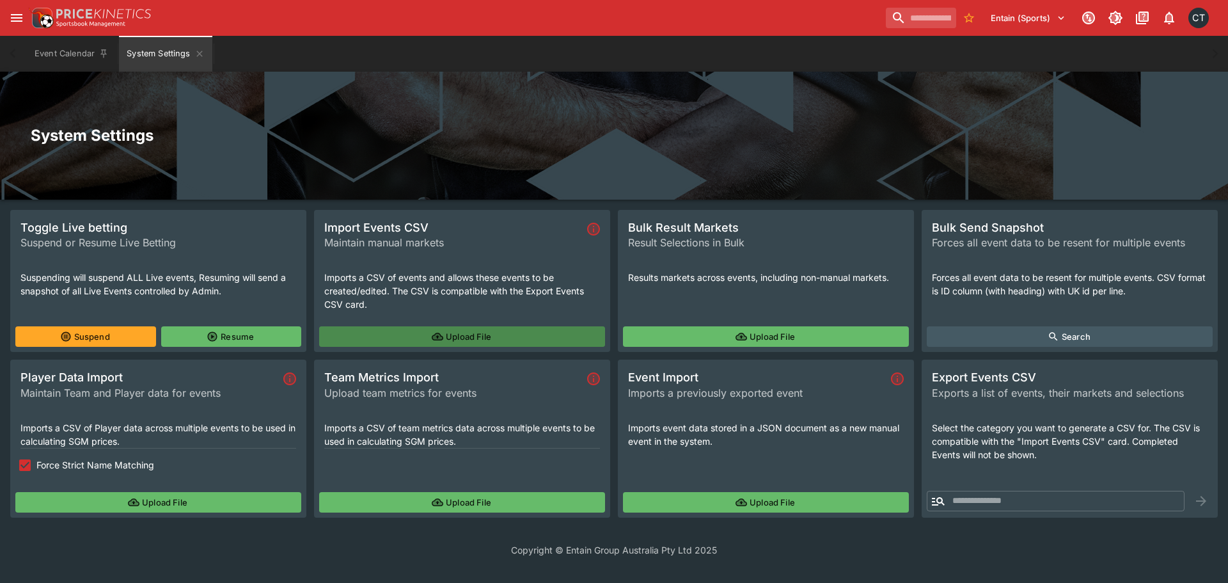
click at [473, 331] on button "Upload File" at bounding box center [462, 336] width 286 height 20
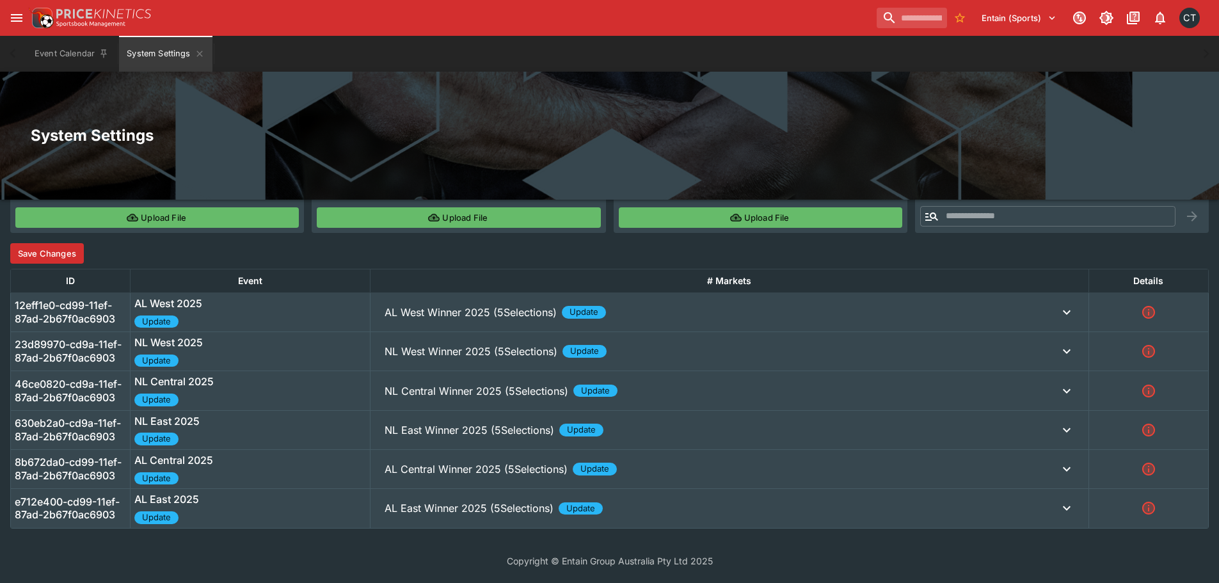
click at [498, 306] on p "AL West Winner 2025 (5Selections)" at bounding box center [471, 312] width 172 height 15
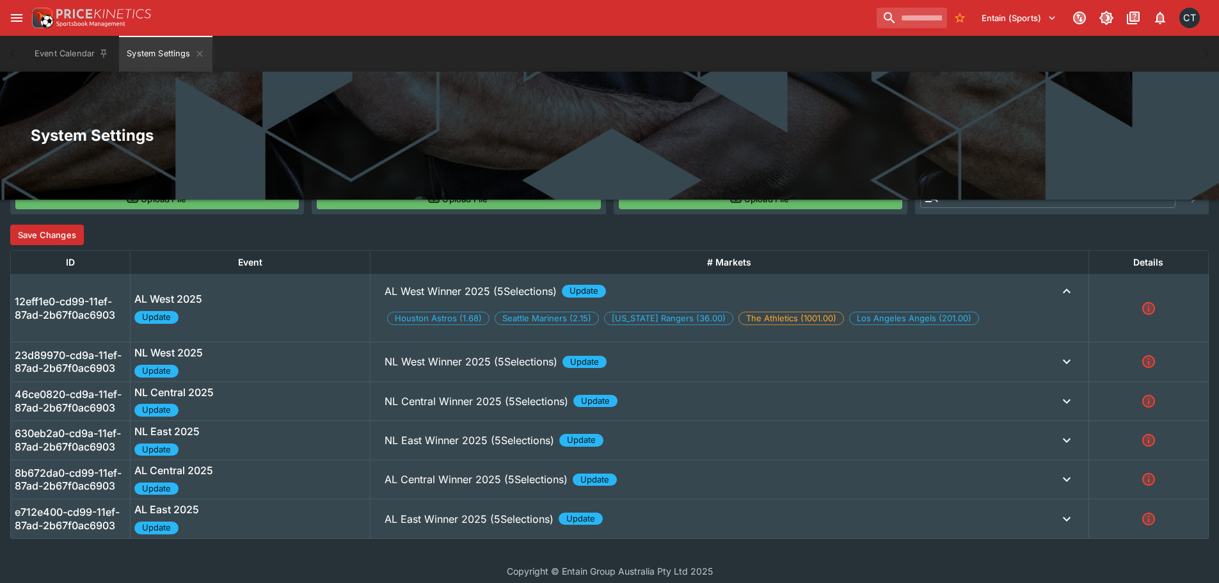
scroll to position [314, 0]
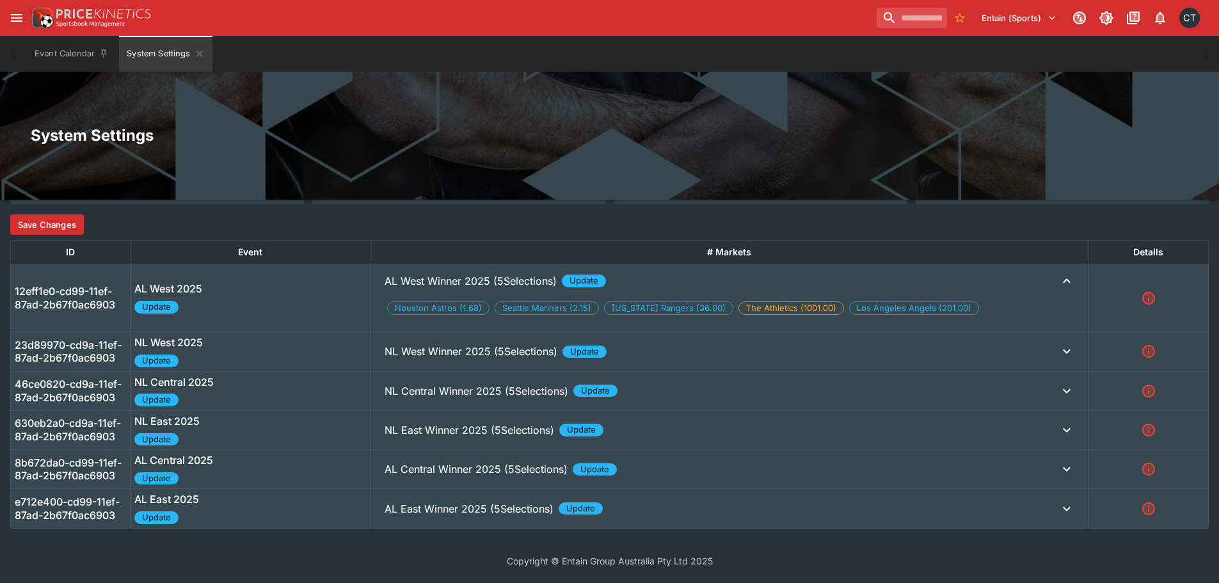
click at [484, 289] on p "NL West Winner 2025 (5Selections)" at bounding box center [471, 280] width 172 height 15
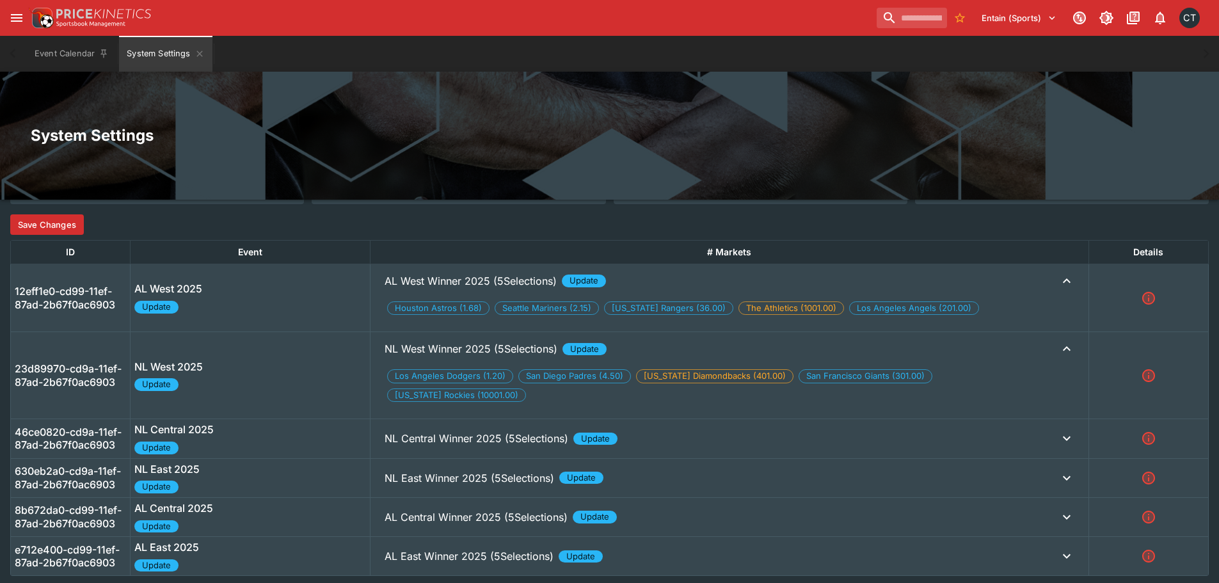
click at [500, 435] on td "NL Central Winner 2025 (5Selections) Update Chicago Cubs (10.00) Milwaukee Brew…" at bounding box center [729, 438] width 719 height 39
click at [508, 289] on p "NL Central Winner 2025 (5Selections)" at bounding box center [471, 280] width 172 height 15
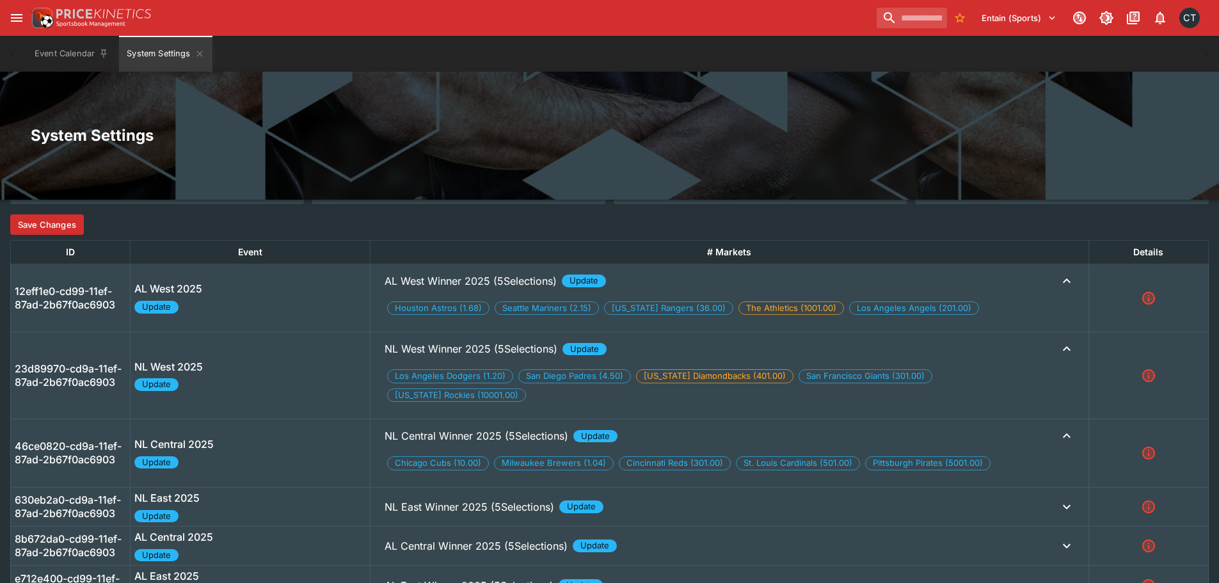
click at [506, 289] on p "NL East Winner 2025 (5Selections)" at bounding box center [471, 280] width 172 height 15
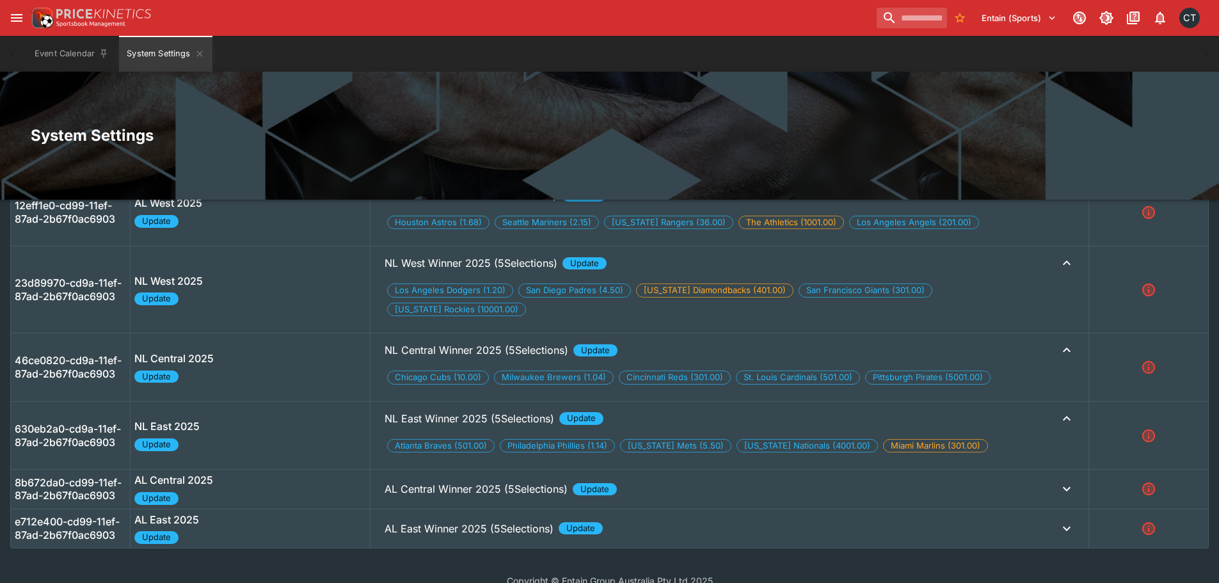
scroll to position [400, 0]
click at [507, 202] on p "AL Central Winner 2025 (5Selections)" at bounding box center [471, 194] width 172 height 15
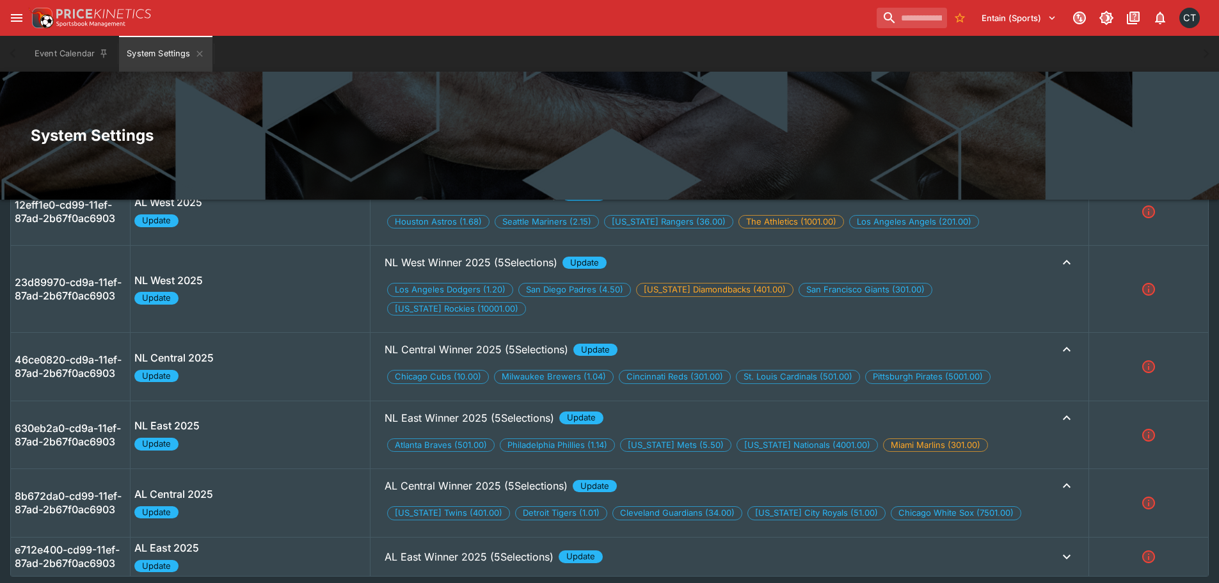
click at [479, 202] on p "AL East Winner 2025 (5Selections)" at bounding box center [471, 194] width 172 height 15
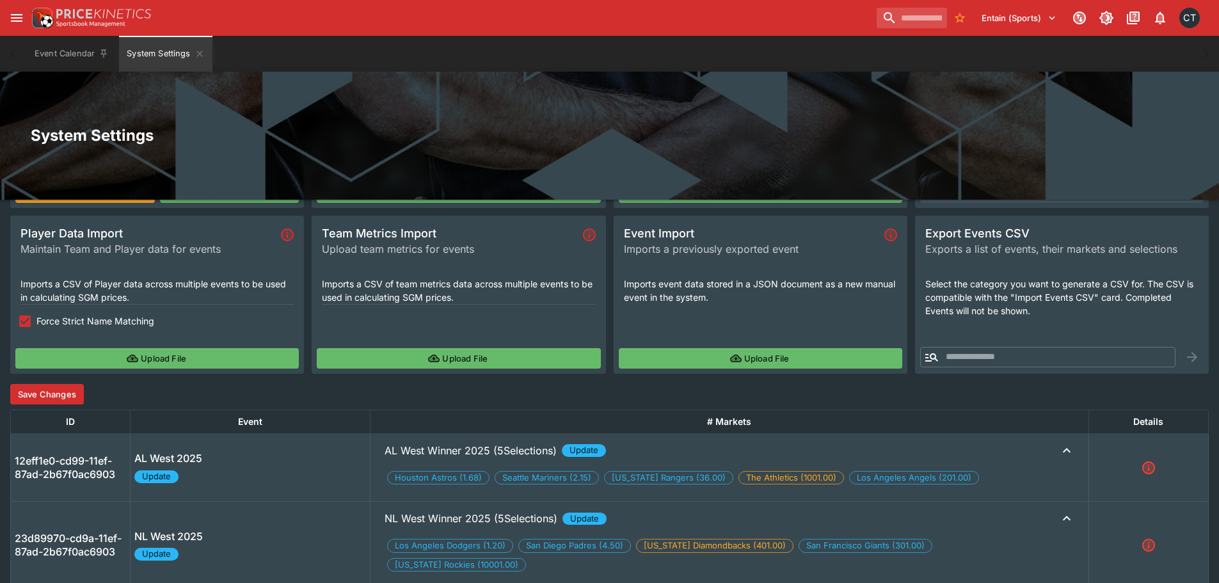
scroll to position [10, 0]
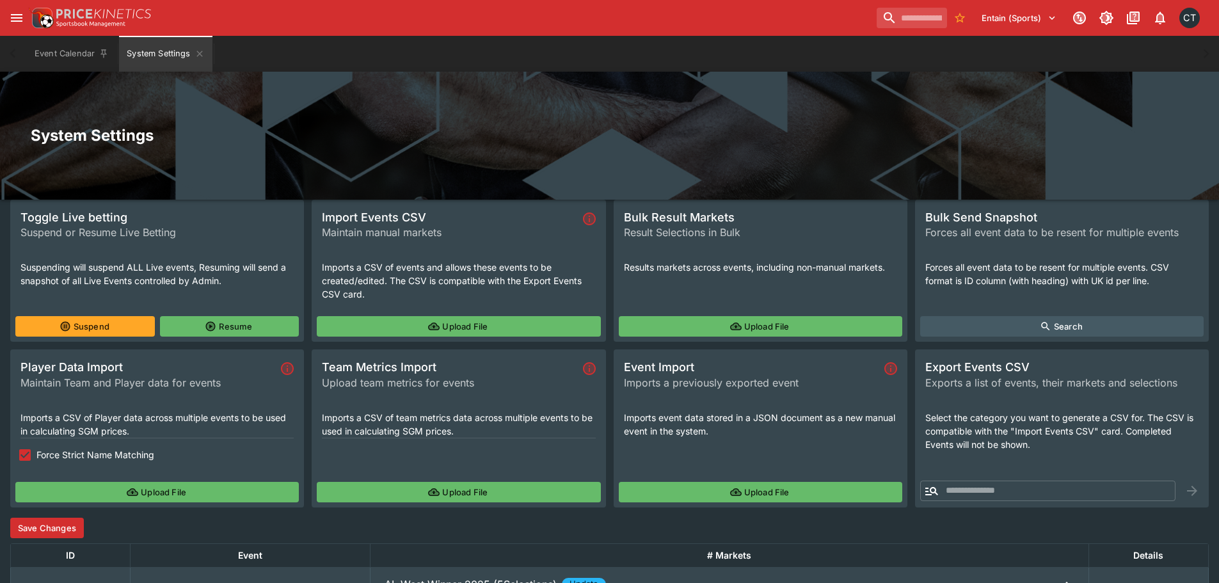
click at [74, 534] on button "Save Changes" at bounding box center [47, 528] width 74 height 20
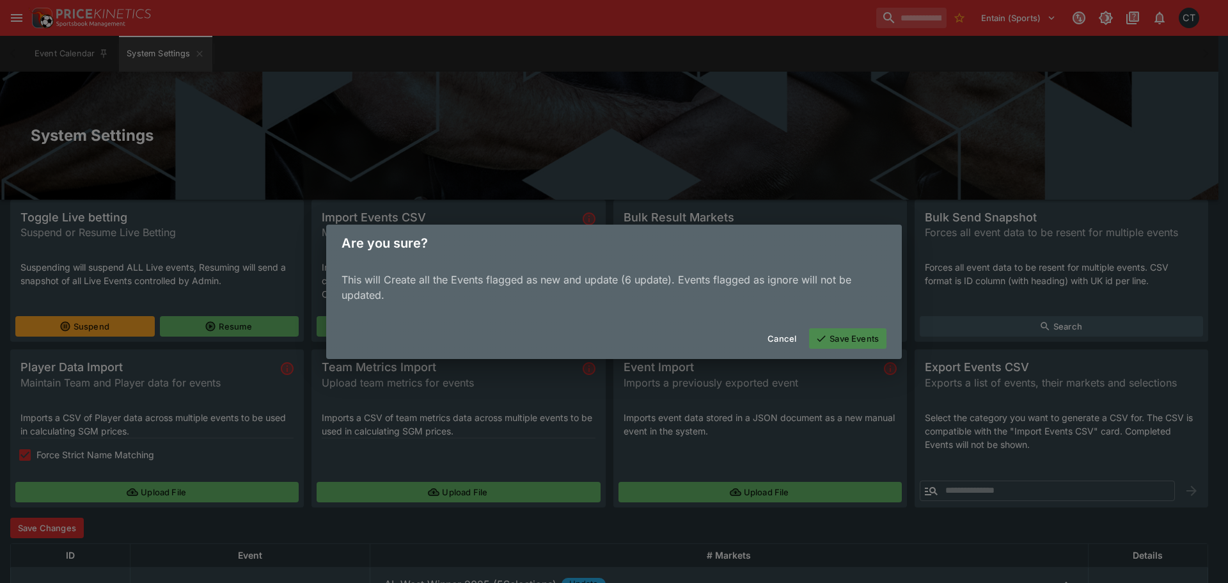
click at [868, 341] on button "Save Events" at bounding box center [847, 338] width 77 height 20
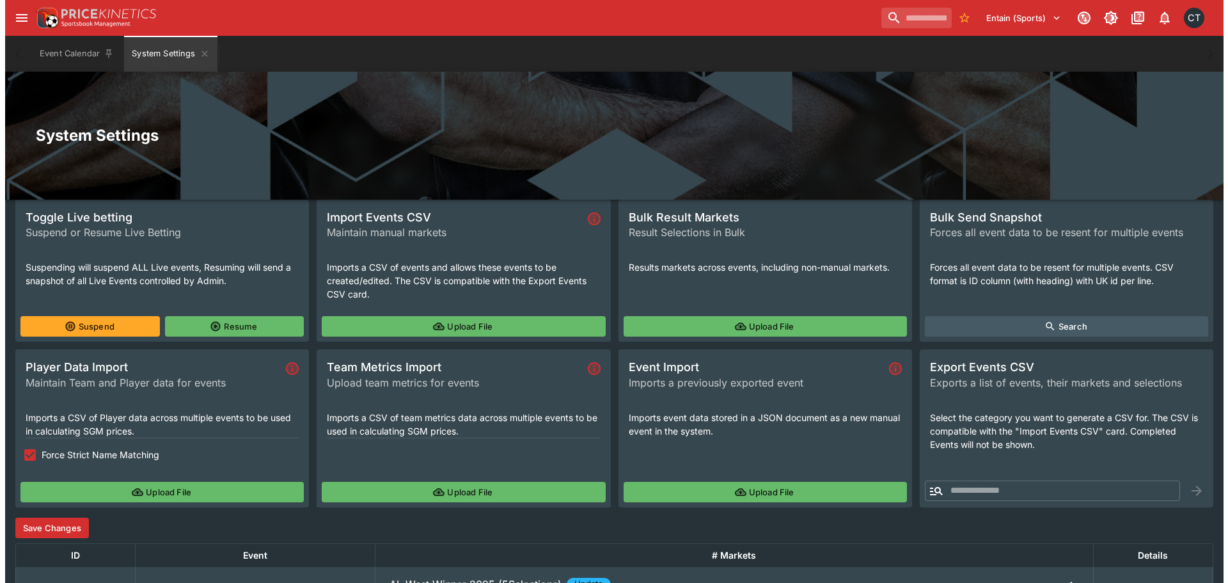
scroll to position [0, 0]
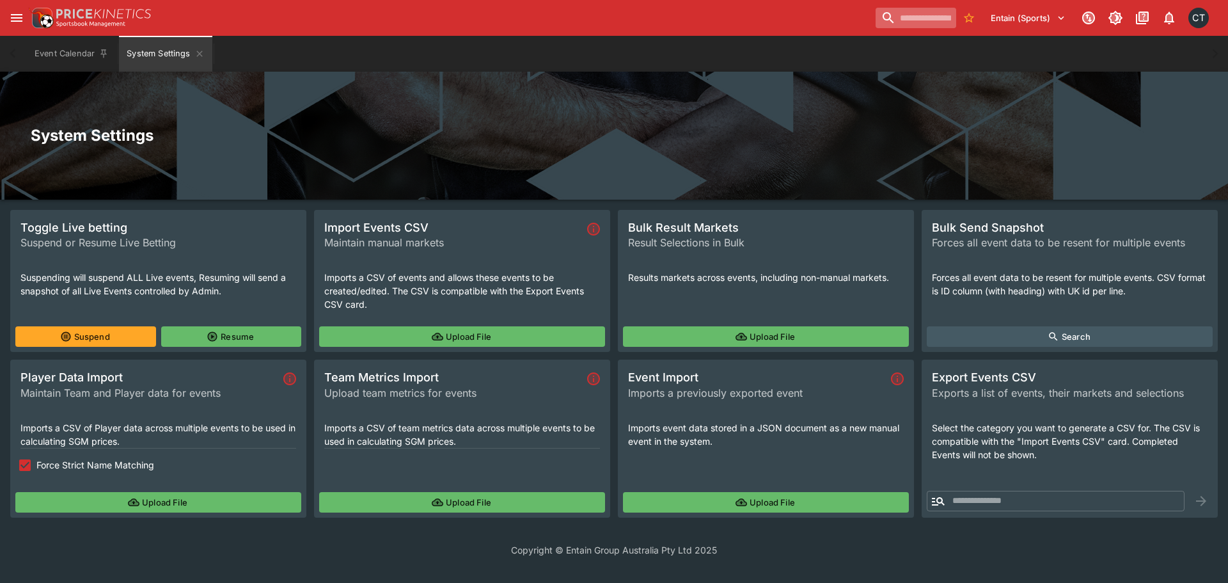
click at [876, 17] on input "search" at bounding box center [916, 18] width 81 height 20
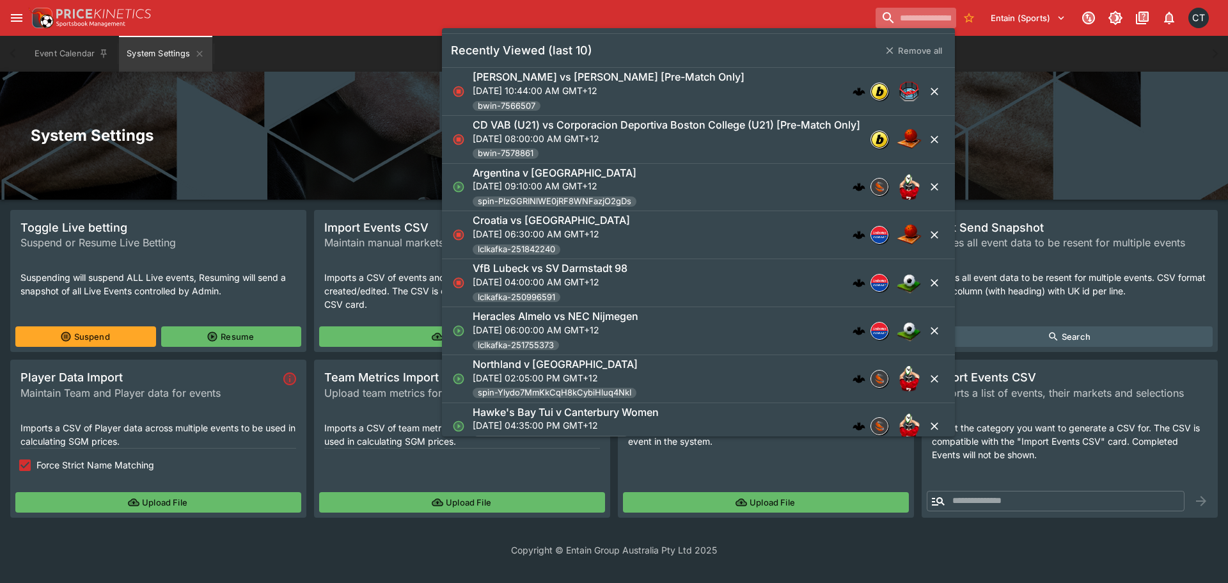
paste input "**********"
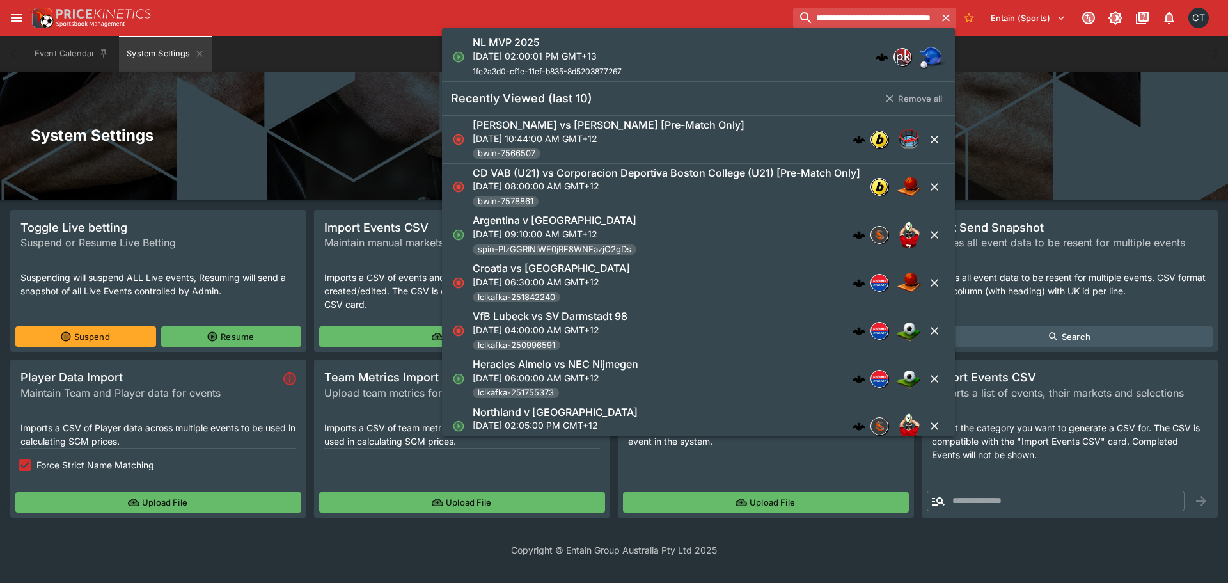
type input "**********"
click at [586, 63] on div "NL MVP 2025 Wed, Oct 1, 2025, 02:00:01 PM GMT+13 1fe2a3d0-cf1e-11ef-b835-8d5203…" at bounding box center [547, 57] width 149 height 42
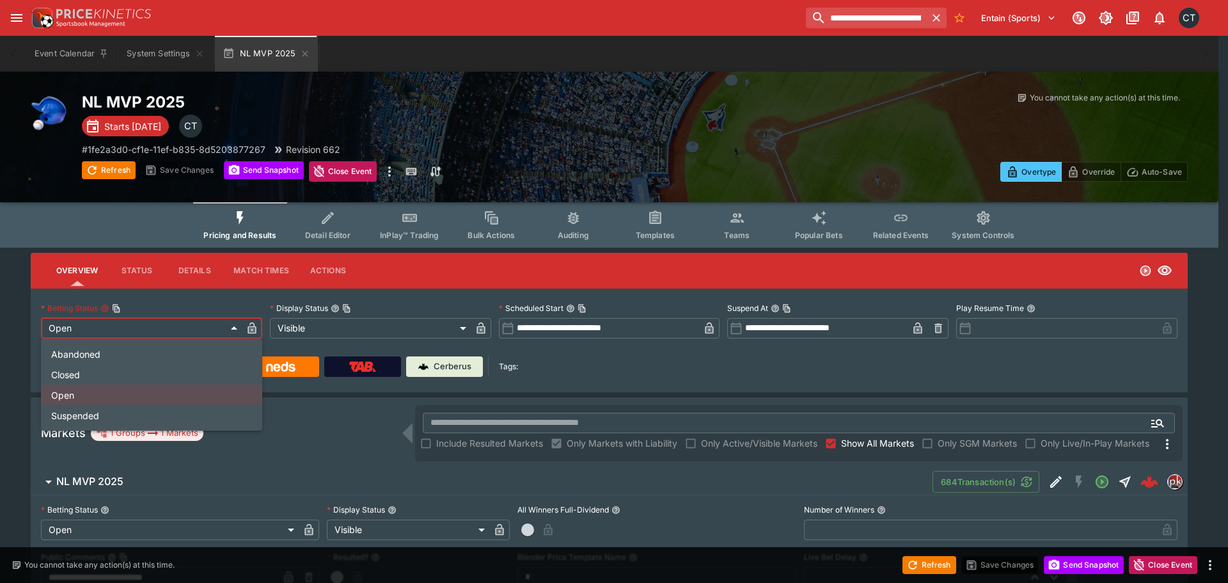
click at [93, 374] on li "Closed" at bounding box center [151, 374] width 221 height 20
type input "**********"
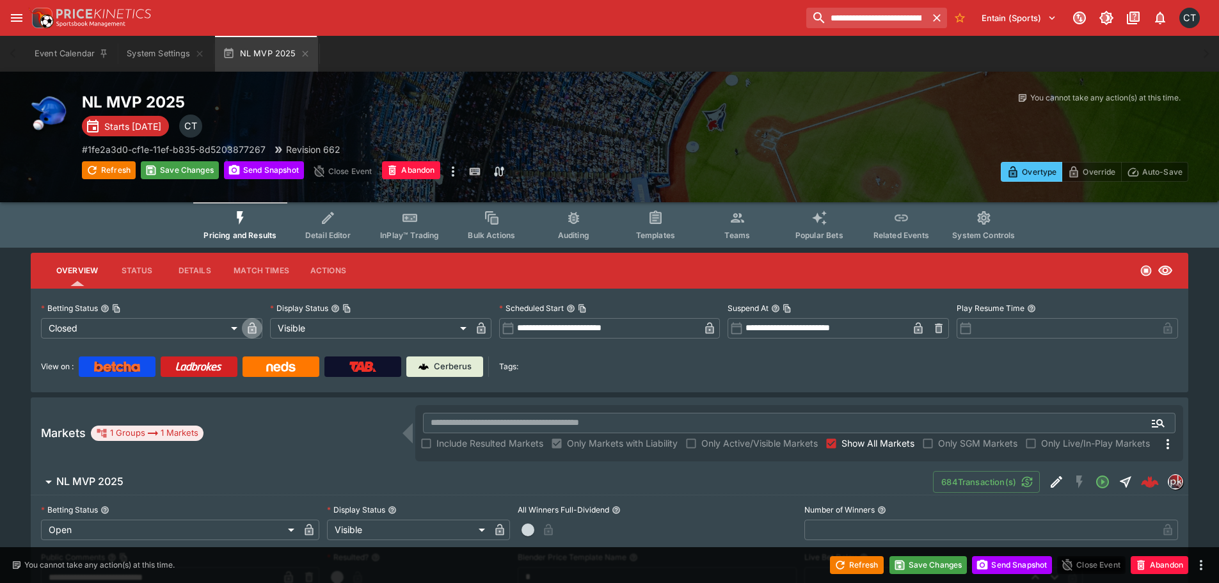
click at [258, 326] on button "button" at bounding box center [252, 328] width 20 height 20
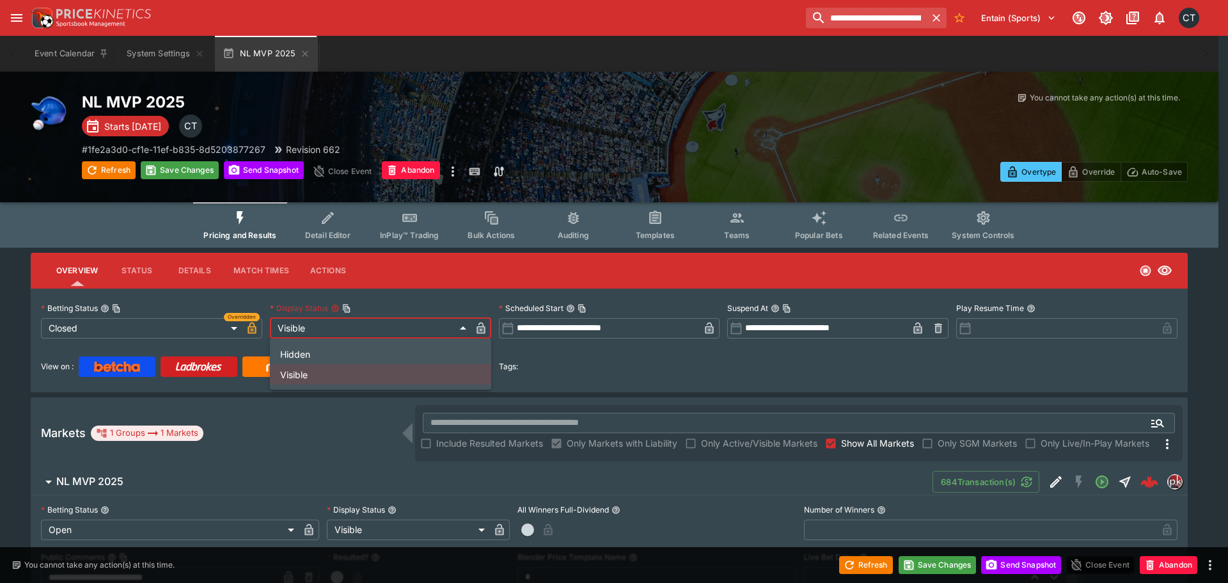
click at [326, 354] on li "Hidden" at bounding box center [380, 354] width 221 height 20
type input "******"
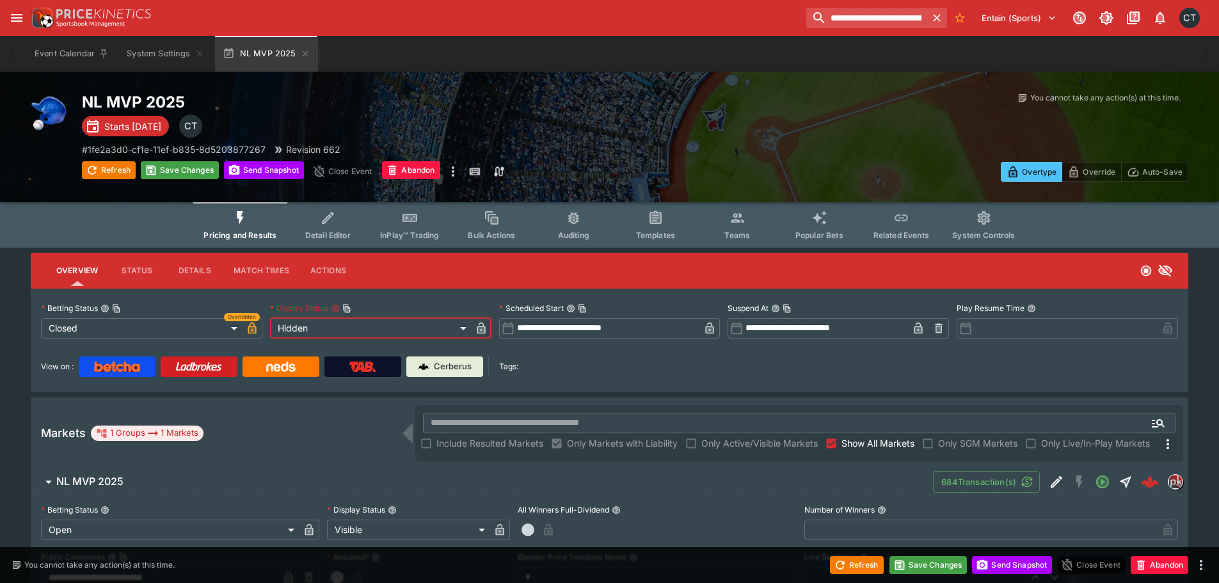
click at [475, 324] on icon "button" at bounding box center [481, 328] width 13 height 13
click at [936, 571] on button "Save Changes" at bounding box center [928, 565] width 78 height 18
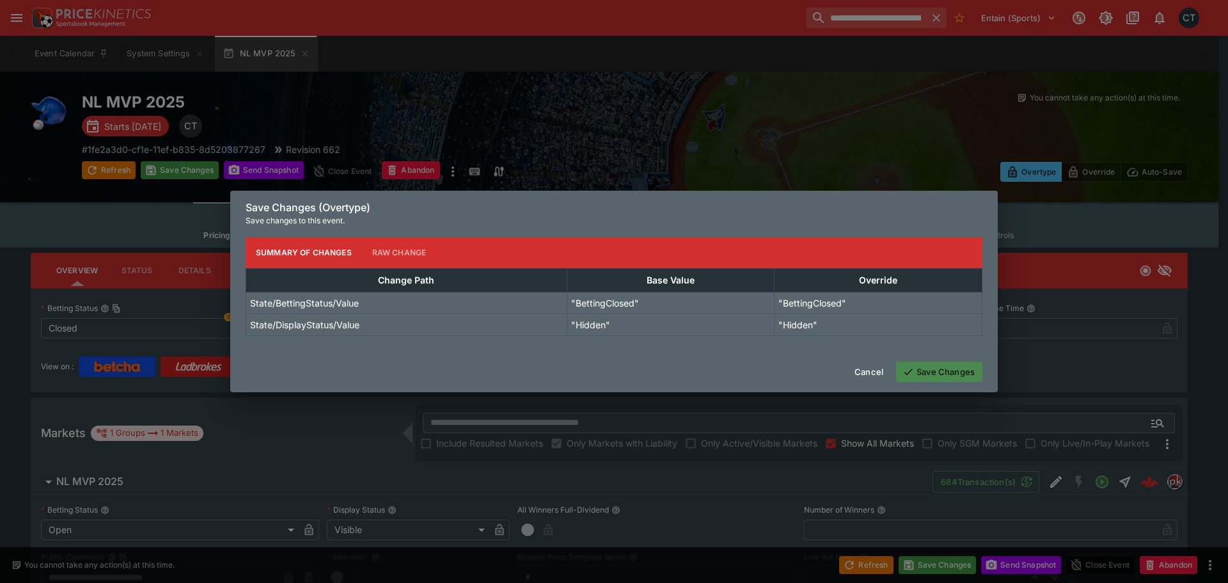
click at [918, 378] on button "Save Changes" at bounding box center [939, 372] width 86 height 20
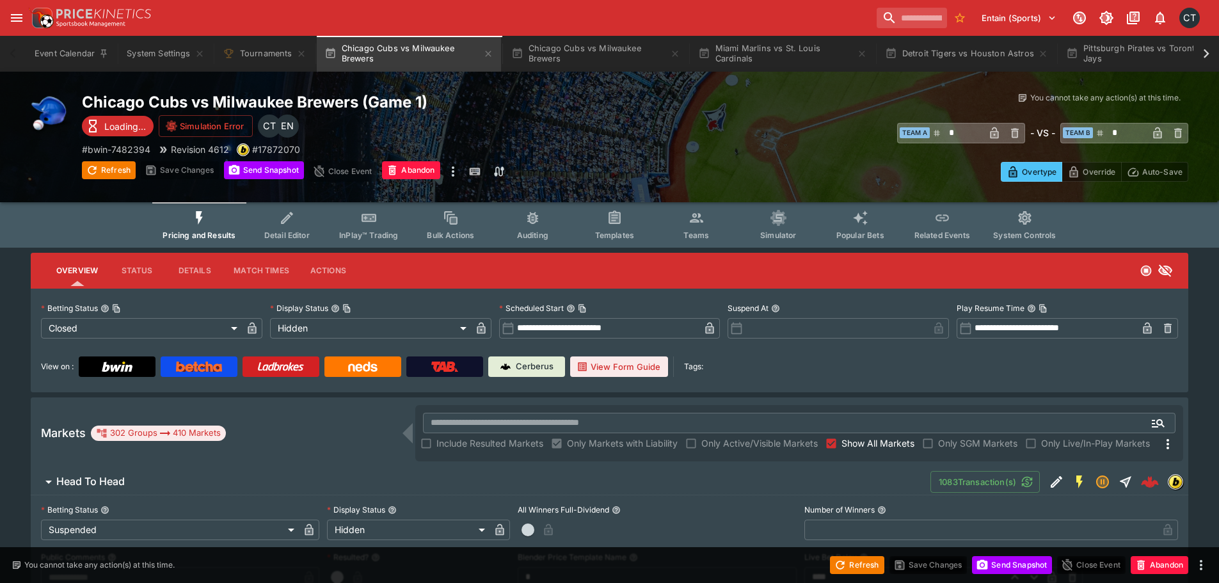
type input "*"
